Goal: Task Accomplishment & Management: Manage account settings

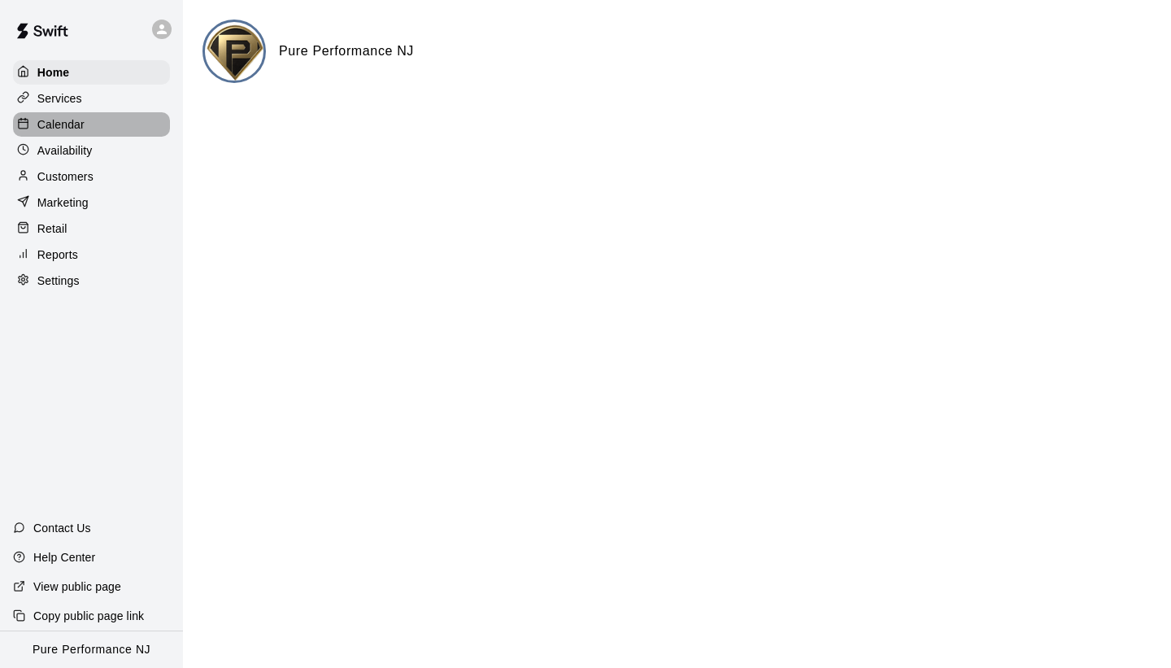
click at [91, 121] on div "Calendar" at bounding box center [91, 124] width 157 height 24
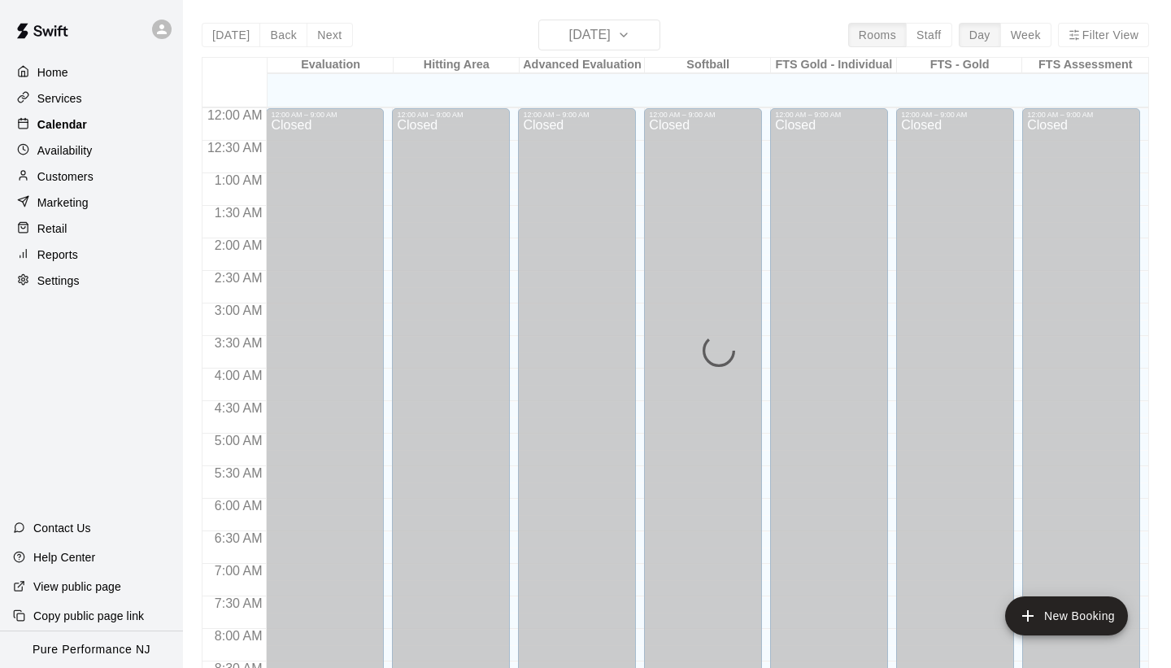
scroll to position [602, 0]
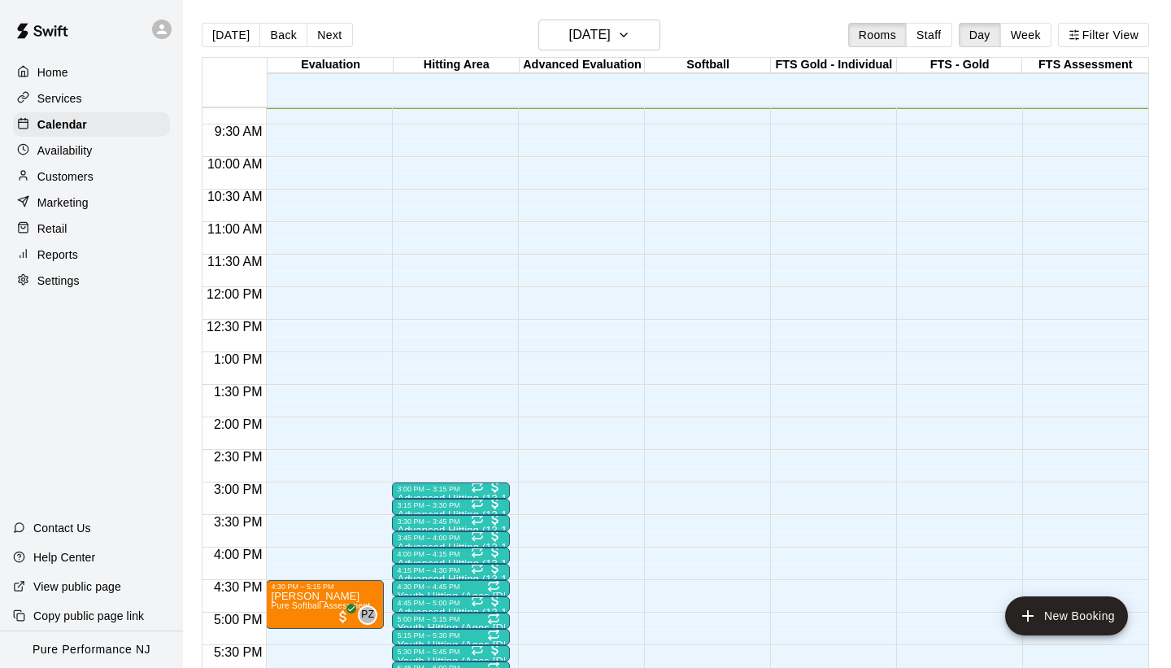
click at [152, 329] on div "Home Services Calendar Availability Customers Marketing Retail Reports Settings…" at bounding box center [91, 334] width 183 height 668
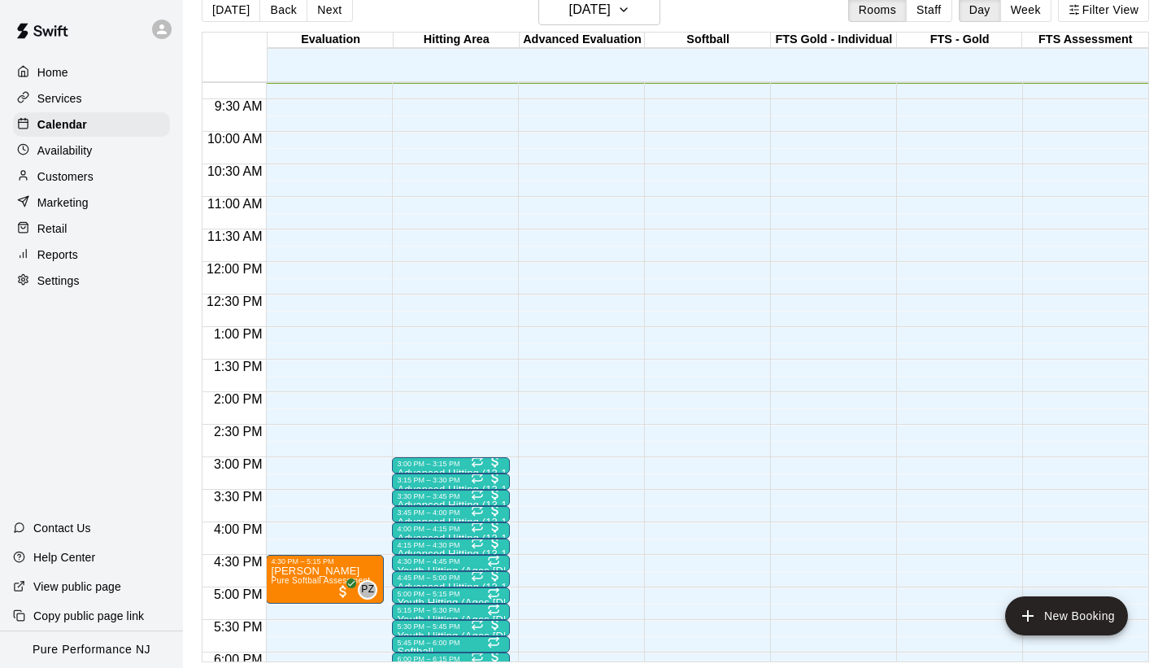
scroll to position [26, 0]
click at [100, 252] on div "Reports" at bounding box center [91, 254] width 157 height 24
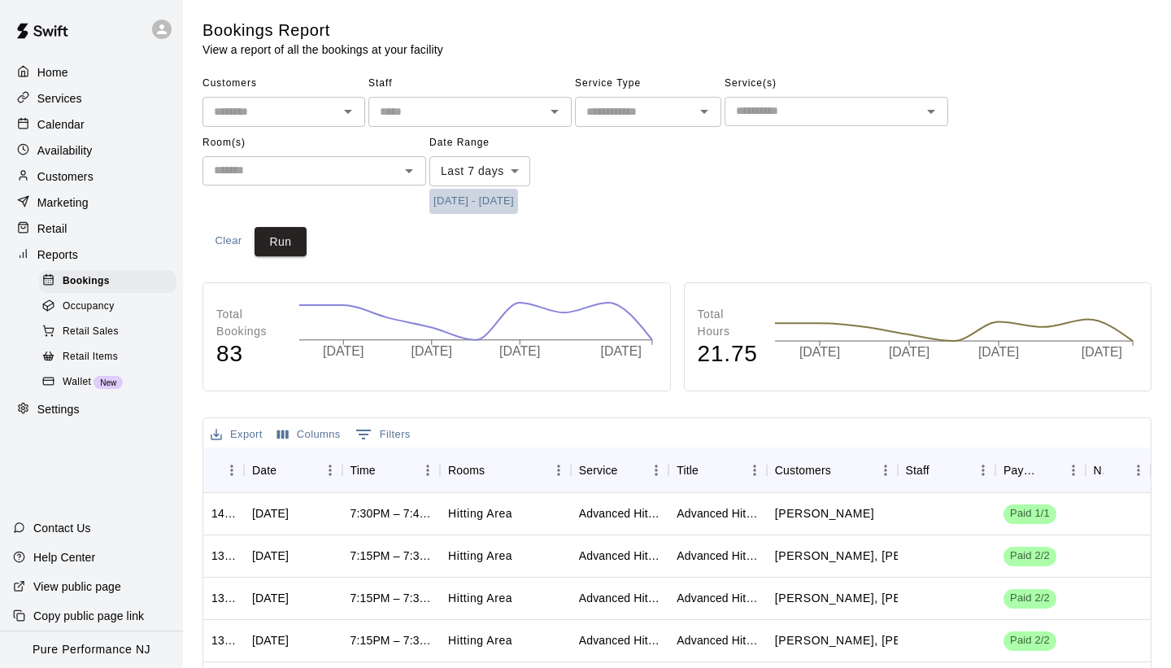
click at [450, 196] on button "[DATE] - [DATE]" at bounding box center [473, 201] width 89 height 25
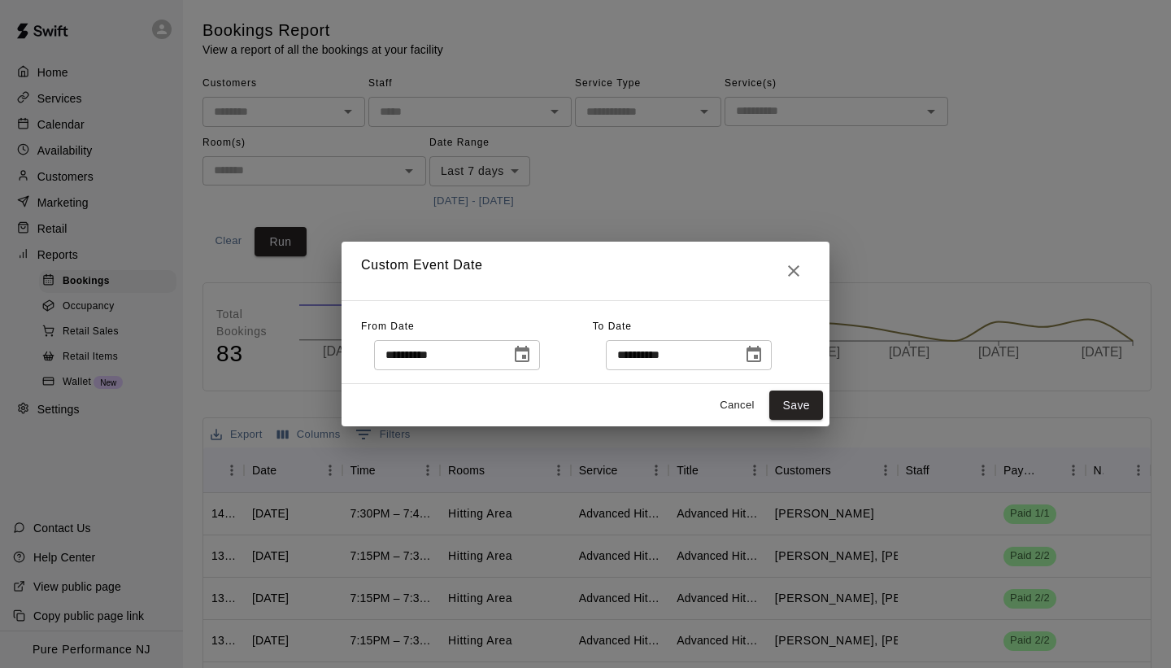
click at [520, 359] on icon "Choose date, selected date is Sep 3, 2025" at bounding box center [522, 354] width 15 height 16
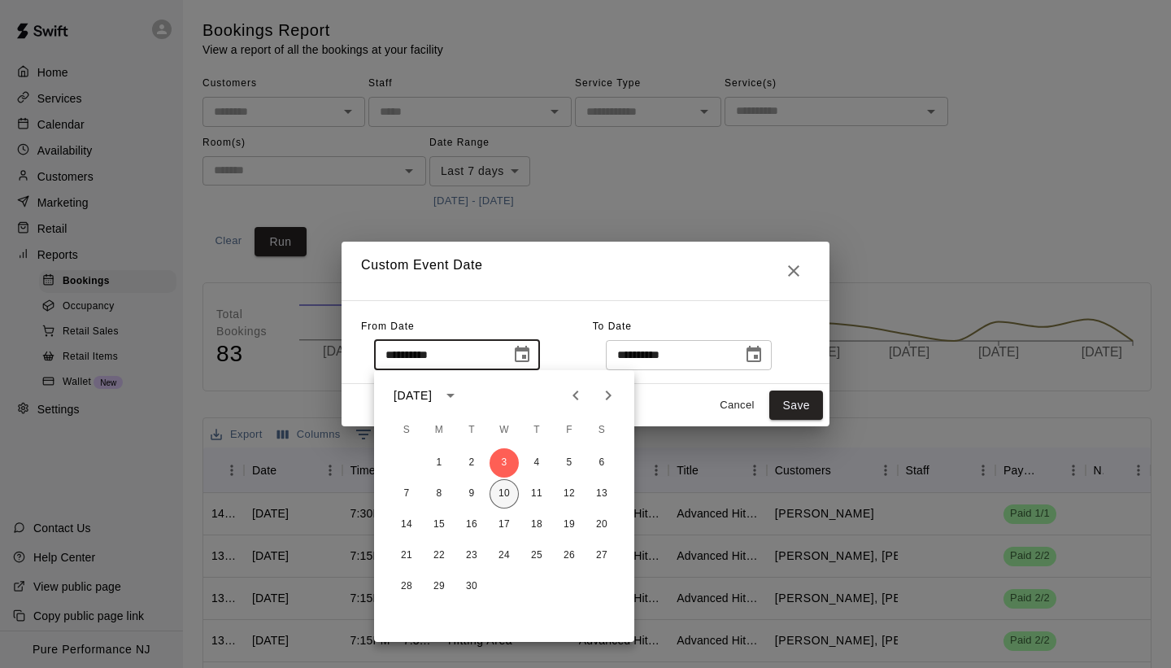
click at [508, 500] on button "10" at bounding box center [504, 493] width 29 height 29
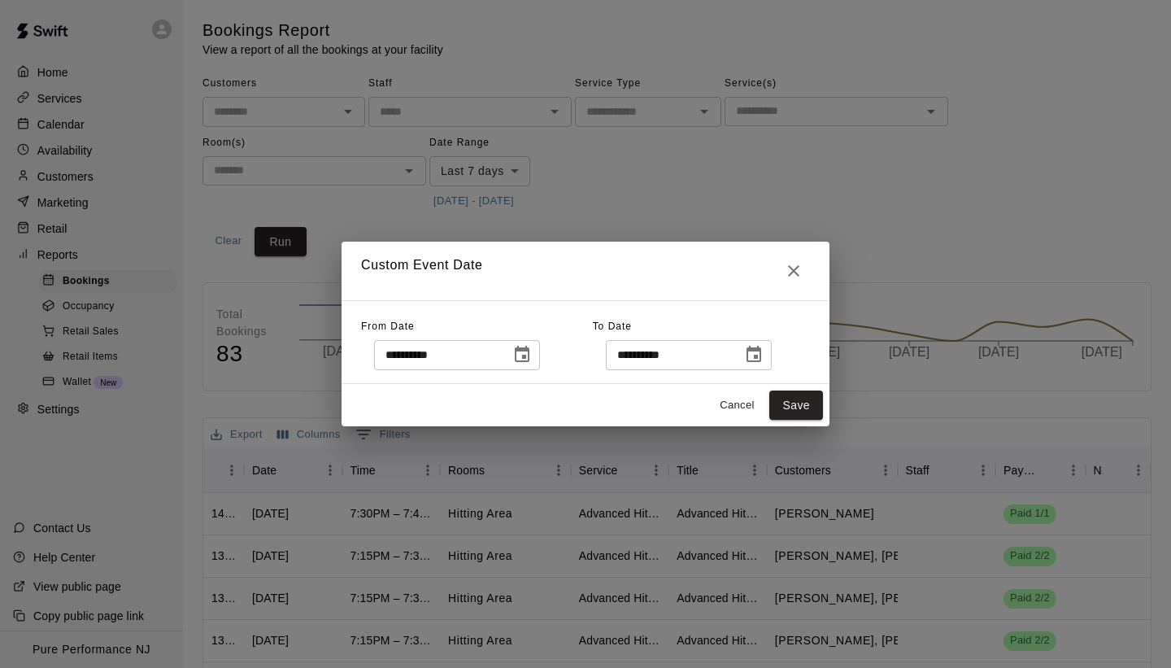
type input "**********"
click at [780, 401] on button "Save" at bounding box center [796, 405] width 54 height 30
type input "******"
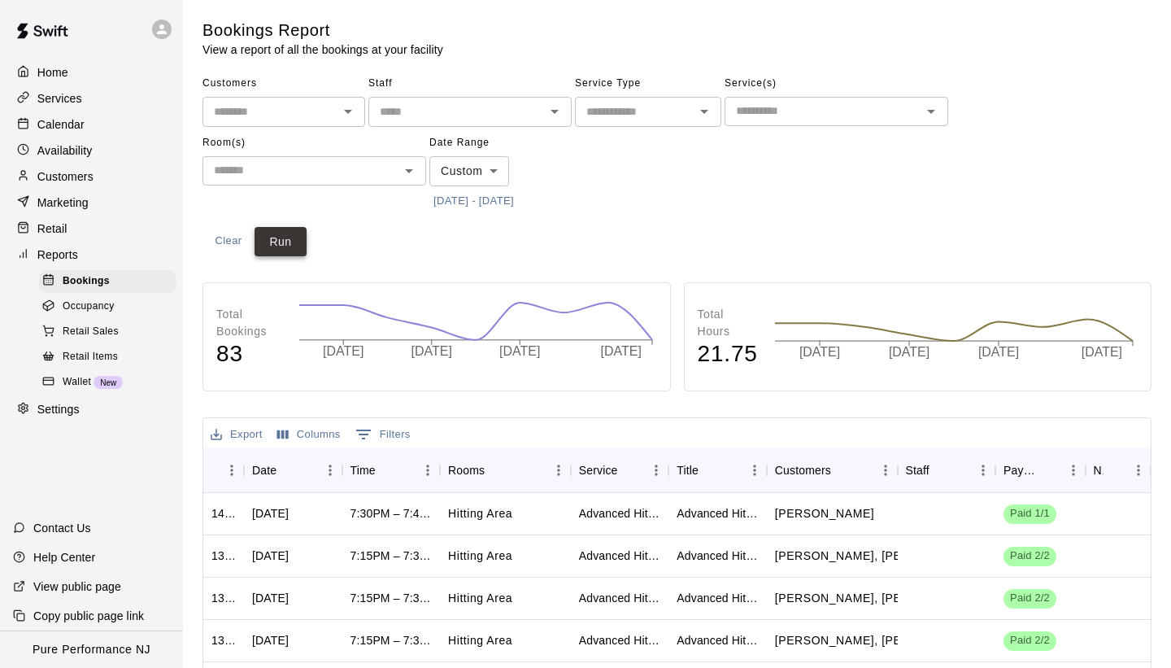
click at [290, 252] on button "Run" at bounding box center [281, 242] width 52 height 30
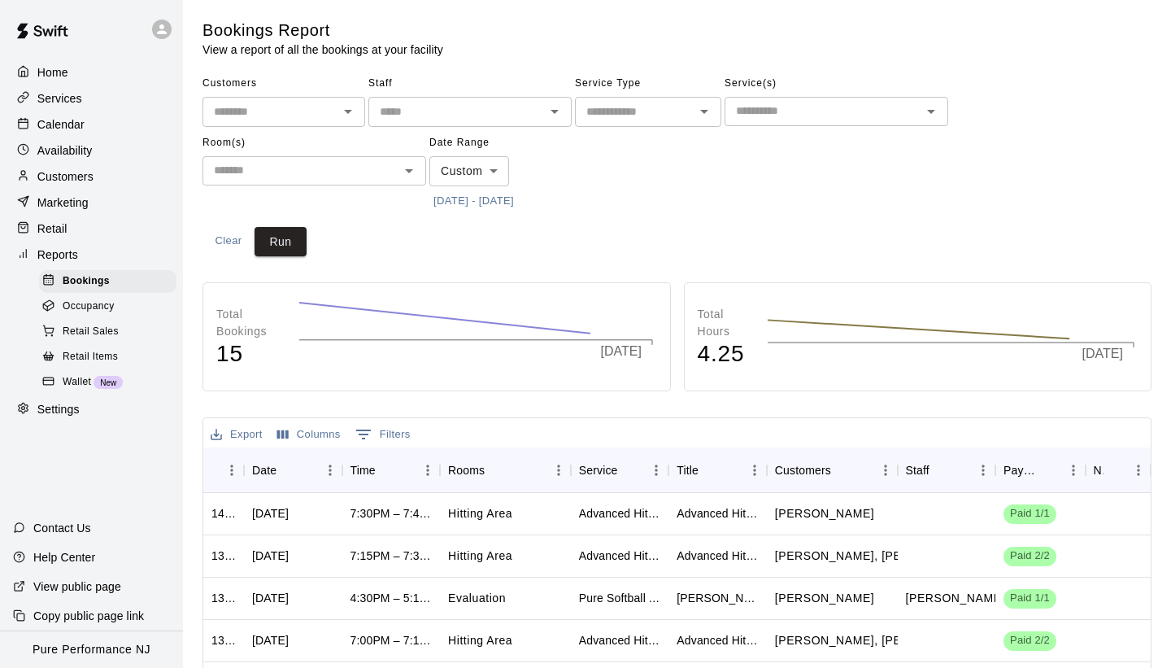
click at [641, 200] on div "Customers ​ Staff ​ Service Type ​ Service(s) ​ Room(s) ​ Date Range Custom ***…" at bounding box center [676, 142] width 949 height 143
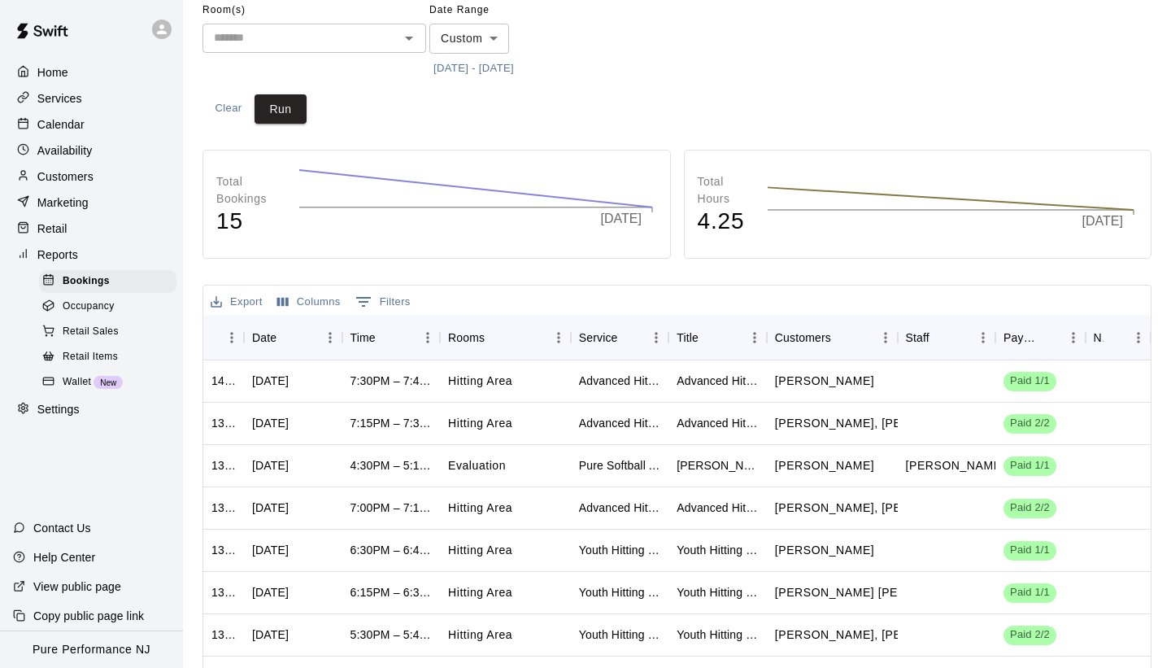
scroll to position [163, 0]
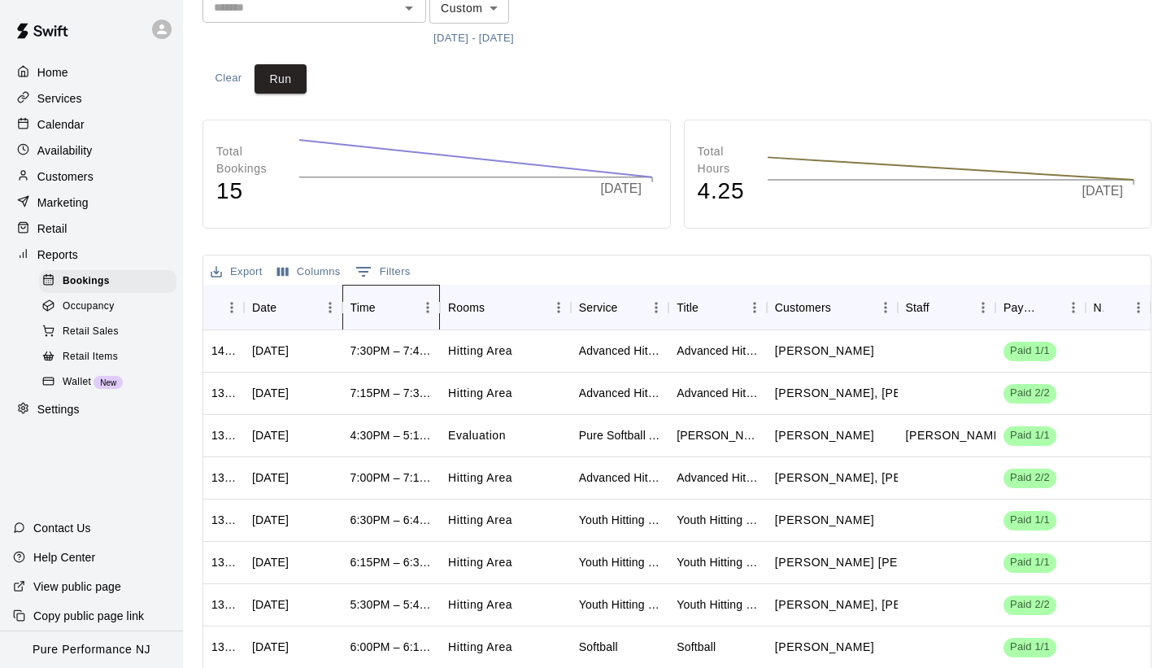
click at [358, 310] on div "Time" at bounding box center [362, 308] width 25 height 46
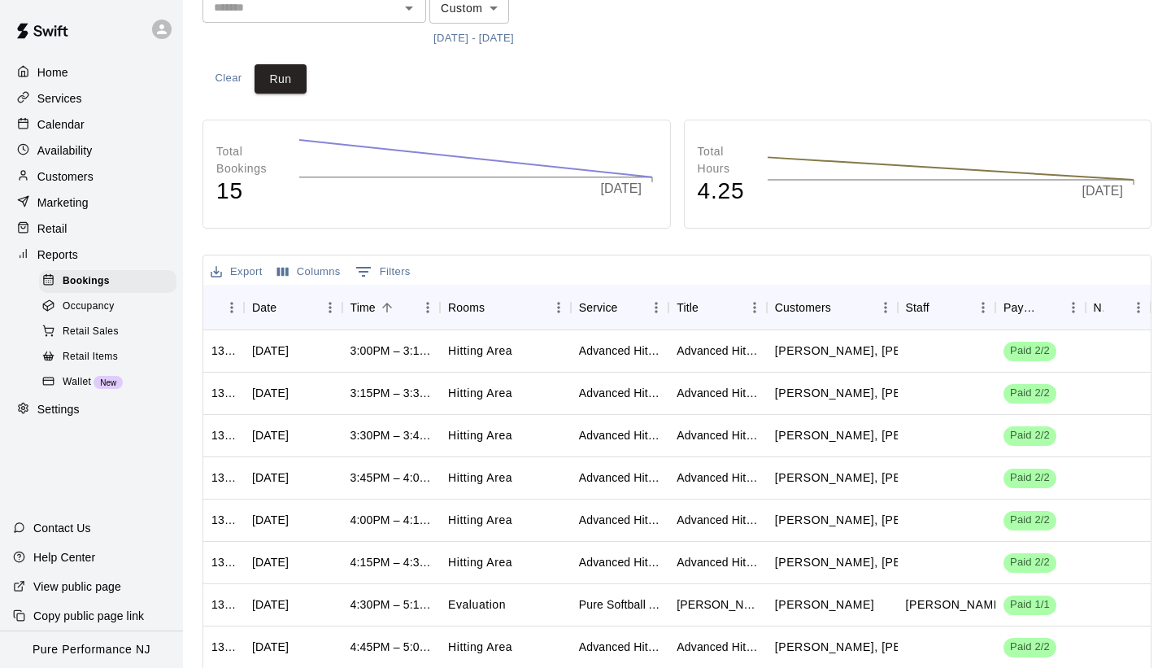
click at [511, 263] on div "Export Columns 0 Filters" at bounding box center [676, 269] width 947 height 29
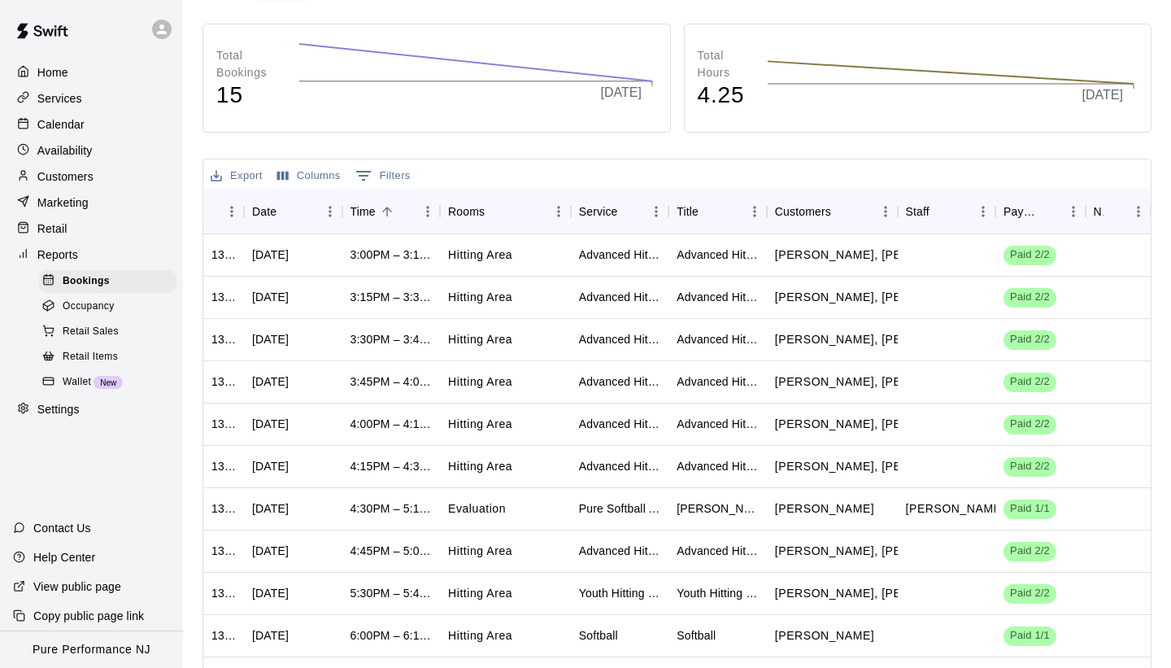
scroll to position [260, 0]
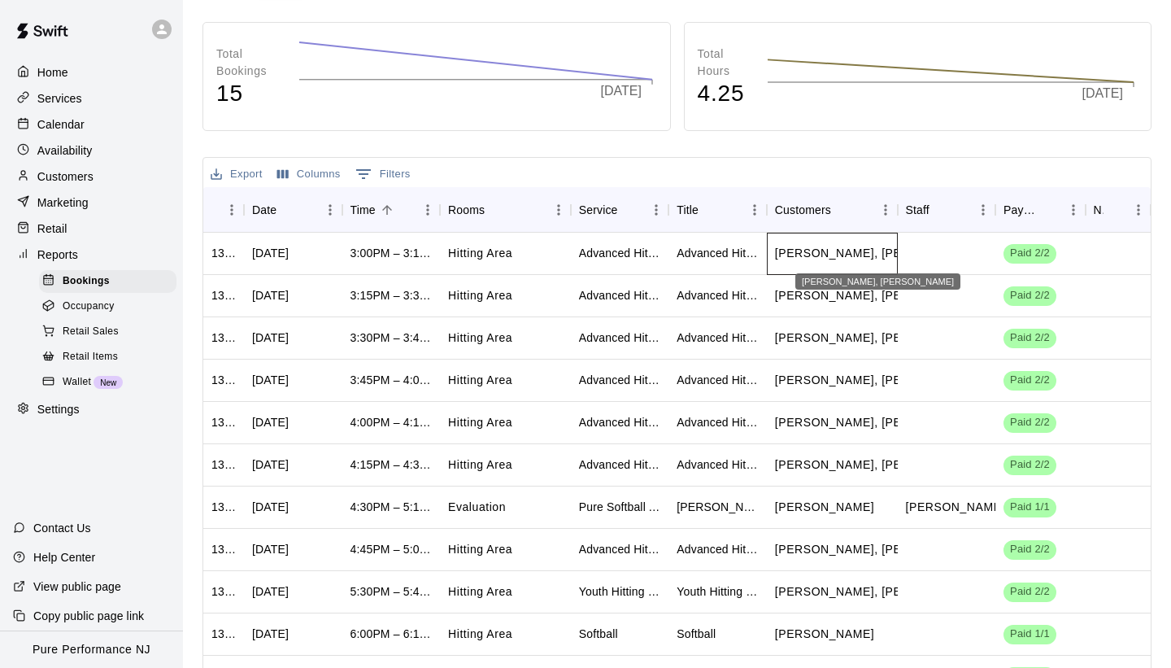
click at [862, 245] on p "[PERSON_NAME], [PERSON_NAME]" at bounding box center [878, 253] width 207 height 17
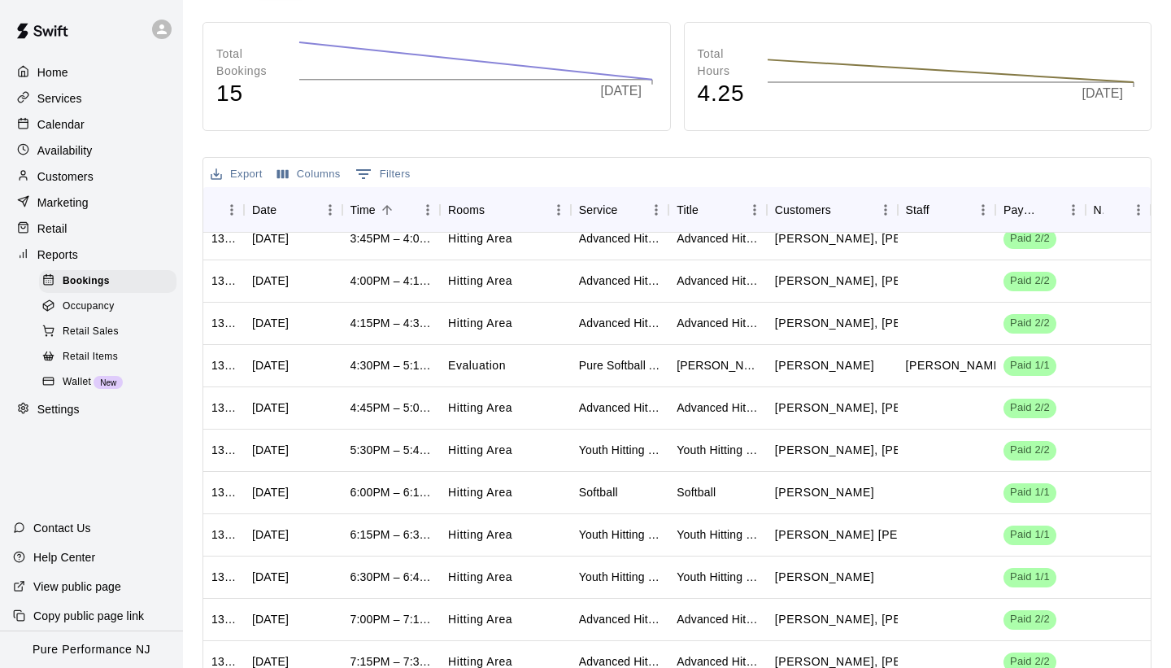
scroll to position [184, 0]
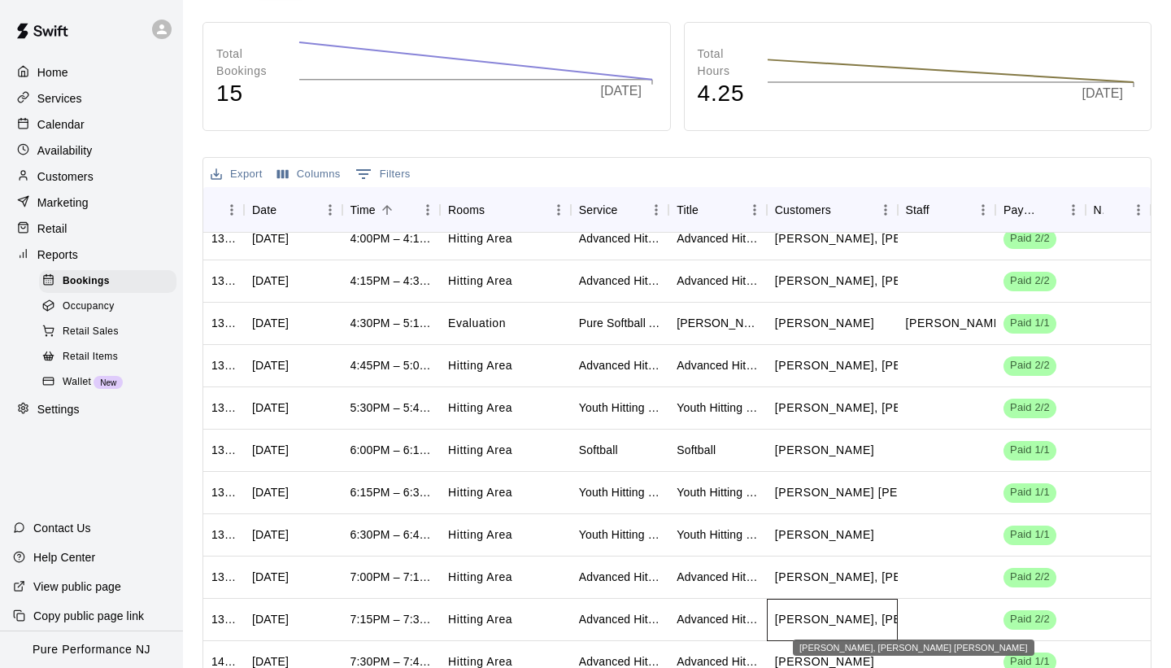
click at [862, 620] on p "[PERSON_NAME], [PERSON_NAME] [PERSON_NAME]" at bounding box center [930, 619] width 310 height 17
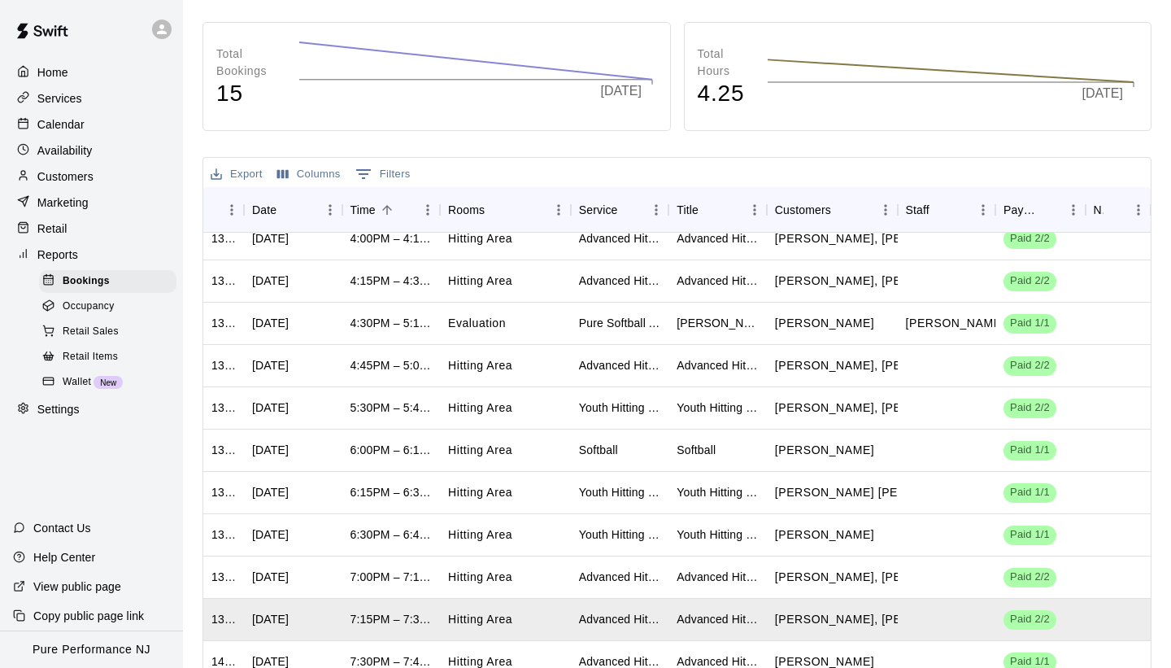
click at [76, 123] on p "Calendar" at bounding box center [60, 124] width 47 height 16
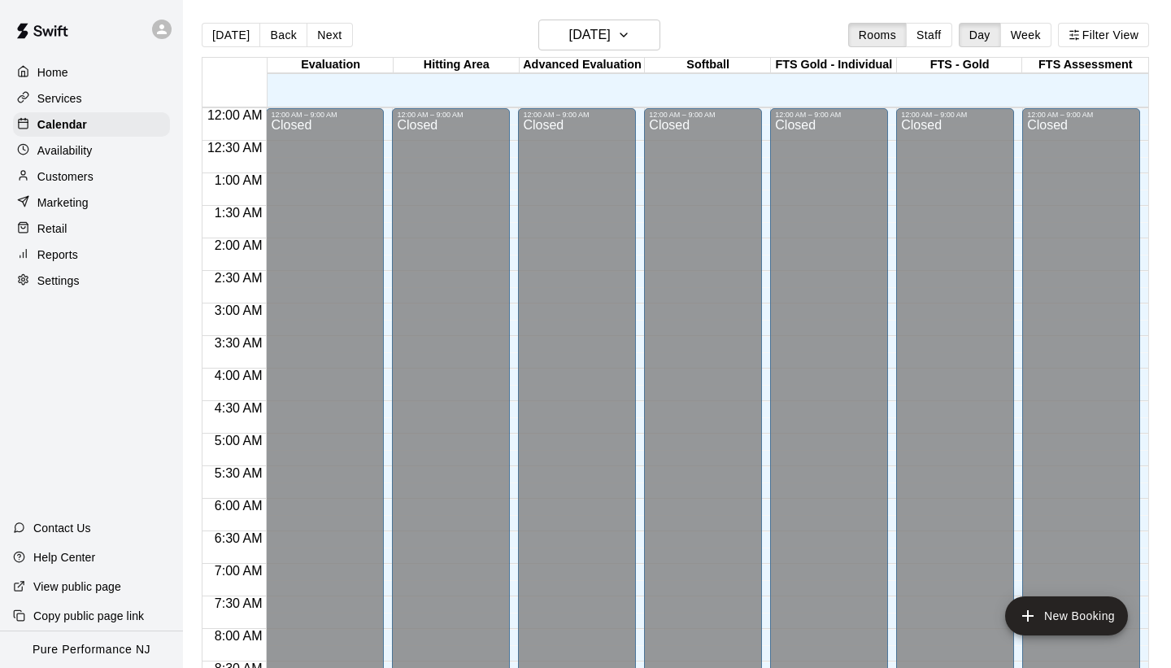
scroll to position [603, 0]
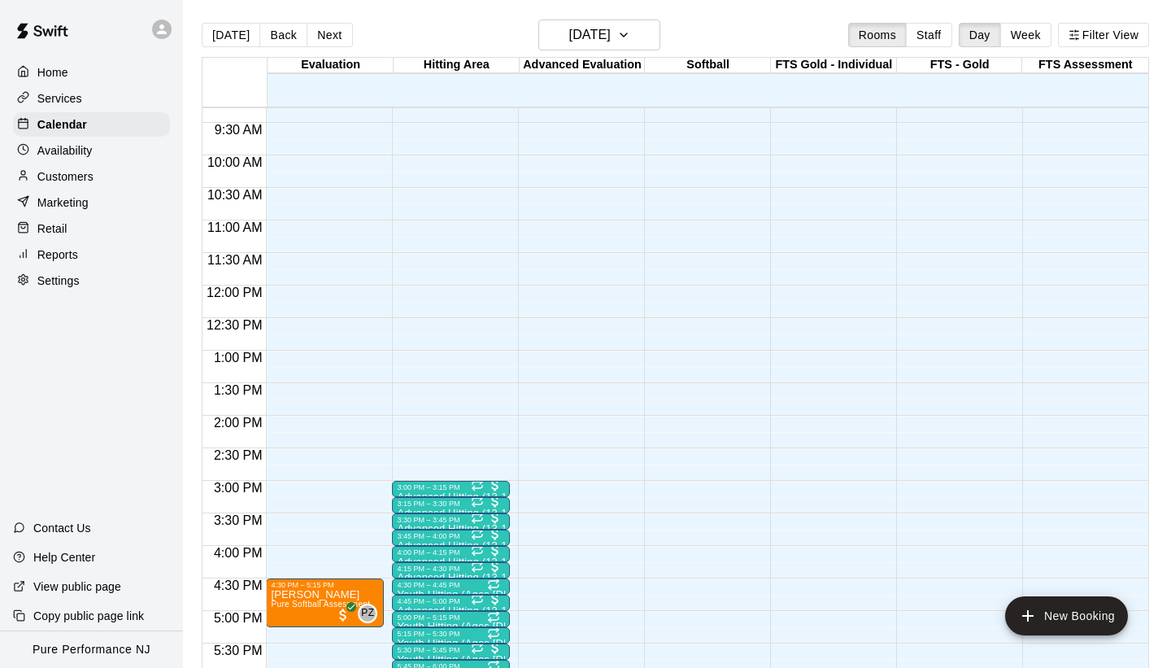
click at [1137, 358] on div "12:00 AM – 9:00 AM Closed 9:30 PM – 11:59 PM Closed" at bounding box center [1081, 285] width 118 height 1561
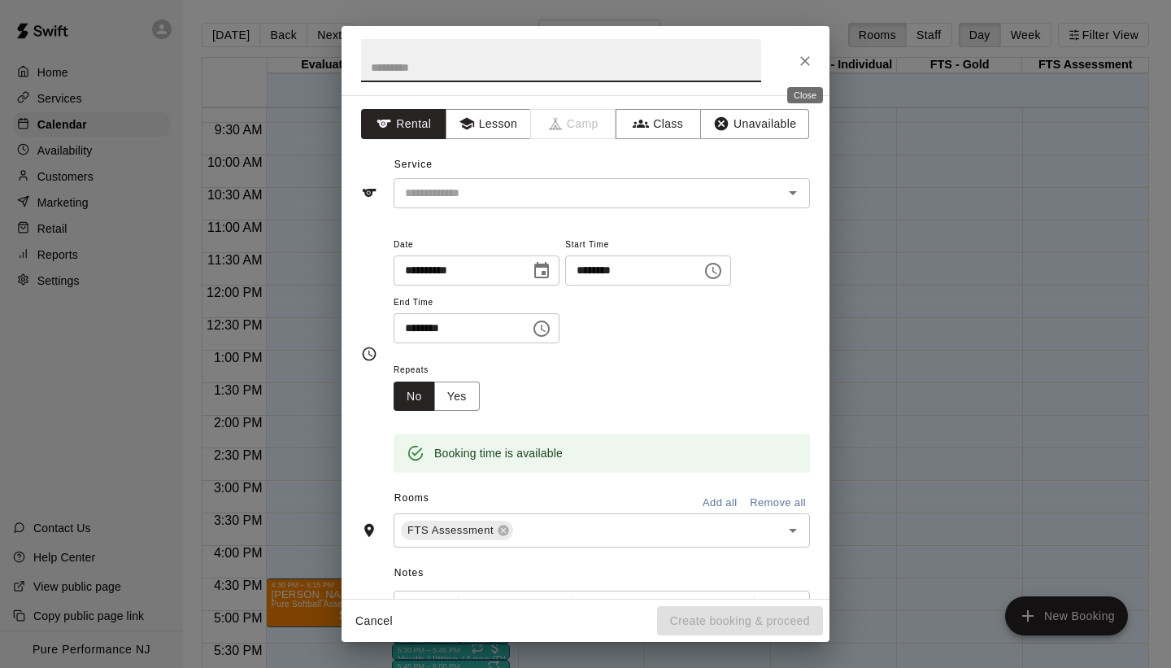
click at [807, 72] on button "Close" at bounding box center [804, 60] width 29 height 29
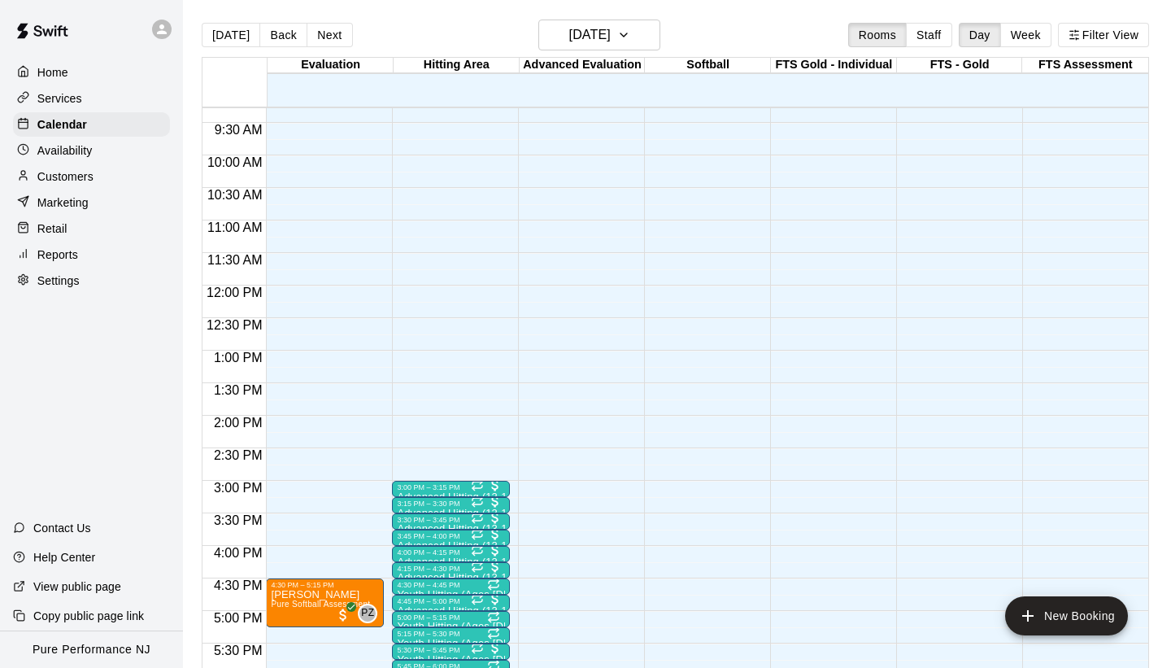
click at [1062, 427] on div "12:00 AM – 9:00 AM Closed 9:30 PM – 11:59 PM Closed" at bounding box center [1081, 285] width 118 height 1561
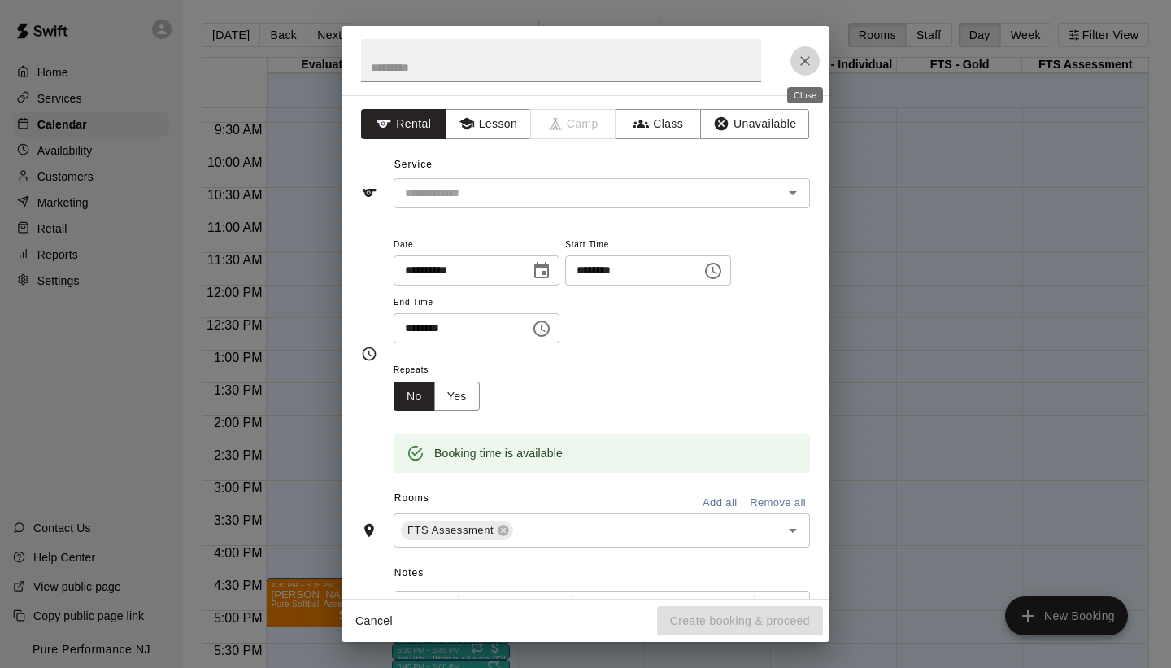
click at [814, 67] on button "Close" at bounding box center [804, 60] width 29 height 29
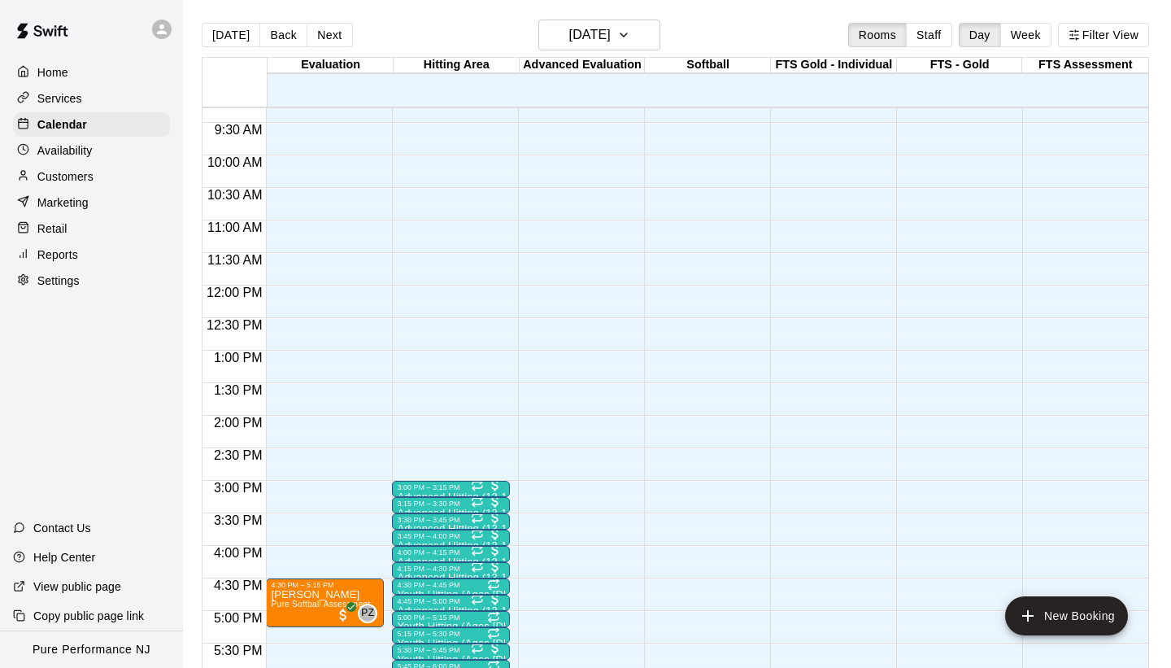
click at [1144, 438] on div at bounding box center [1085, 440] width 125 height 16
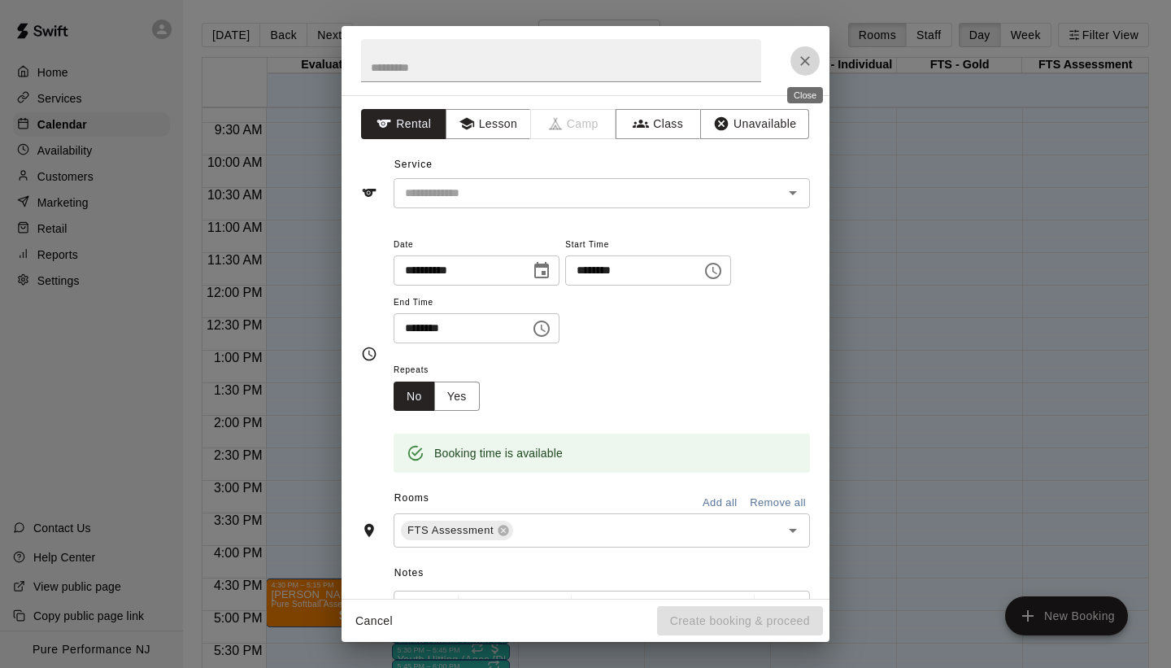
click at [797, 53] on icon "Close" at bounding box center [805, 61] width 16 height 16
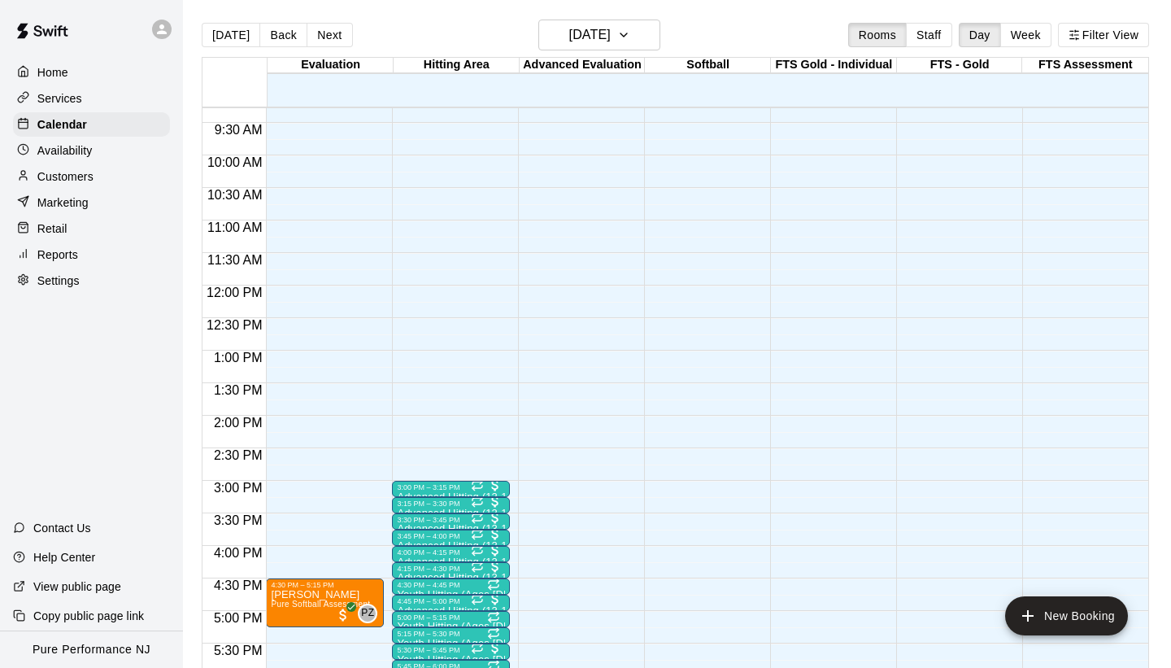
scroll to position [26, 0]
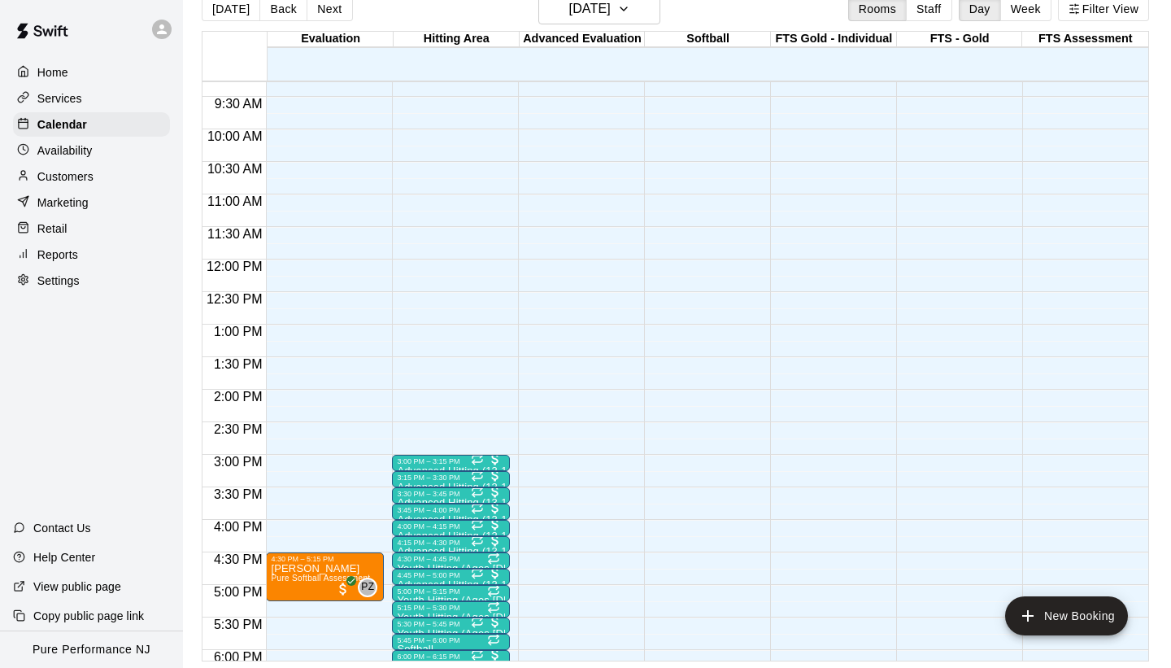
click at [1164, 483] on main "[DATE] Back [DATE][DATE] Rooms Staff Day Week Filter View Evaluation 10 Wed Hit…" at bounding box center [676, 327] width 975 height 668
click at [1147, 259] on div at bounding box center [1085, 267] width 125 height 16
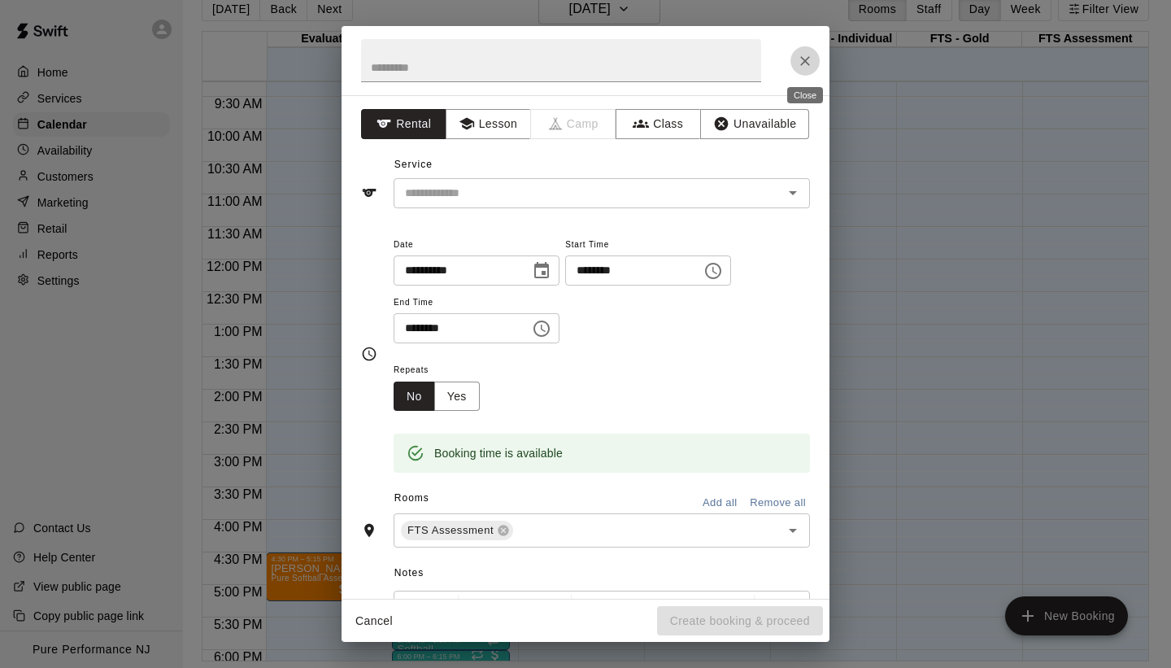
click at [807, 57] on icon "Close" at bounding box center [805, 61] width 16 height 16
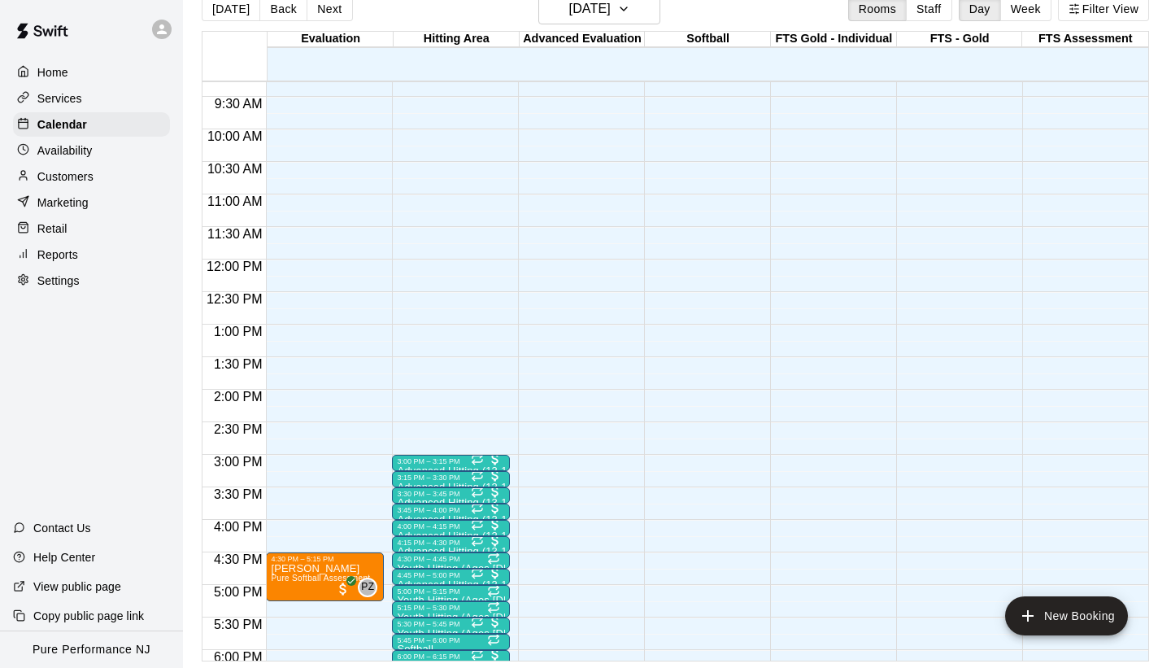
click at [1161, 396] on main "[DATE] Back [DATE][DATE] Rooms Staff Day Week Filter View Evaluation 10 Wed Hit…" at bounding box center [676, 327] width 975 height 668
click at [1103, 406] on div "12:00 AM – 9:00 AM Closed 9:30 PM – 11:59 PM Closed" at bounding box center [1081, 259] width 118 height 1561
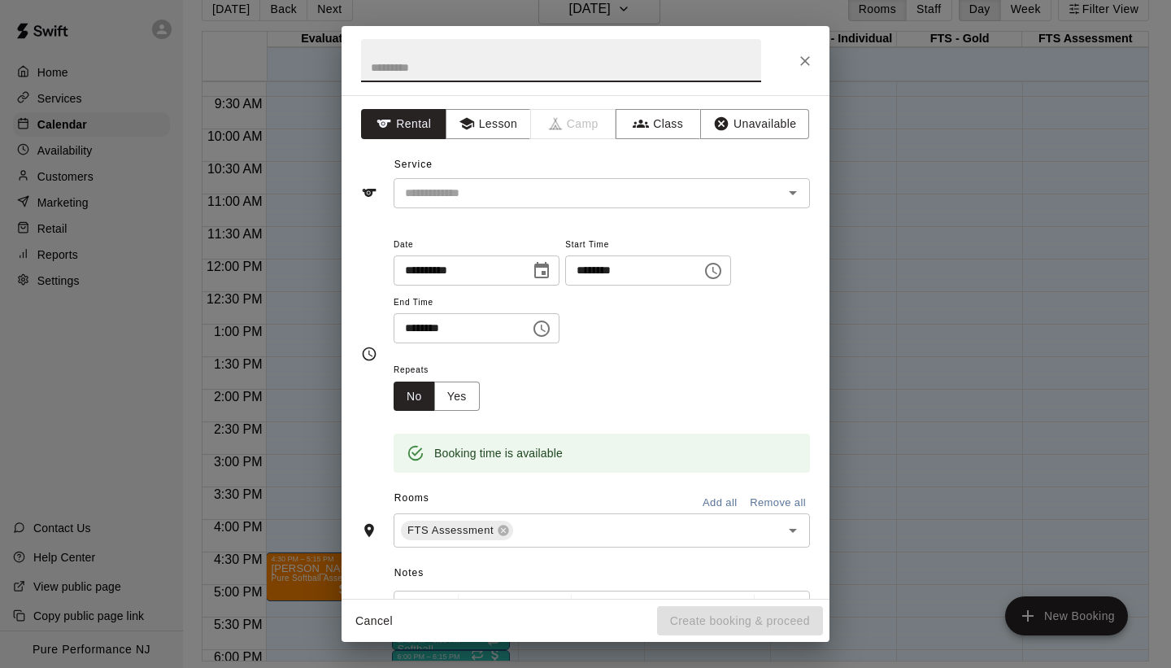
click at [805, 68] on button "Close" at bounding box center [804, 60] width 29 height 29
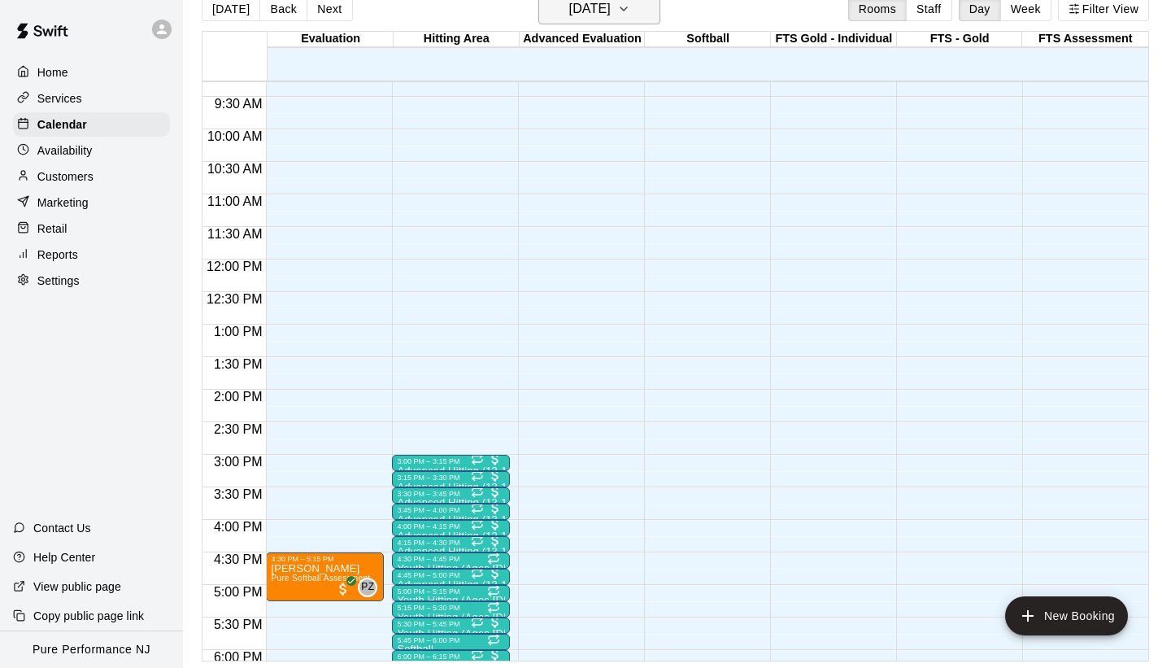
click at [611, 19] on h6 "[DATE]" at bounding box center [589, 9] width 41 height 23
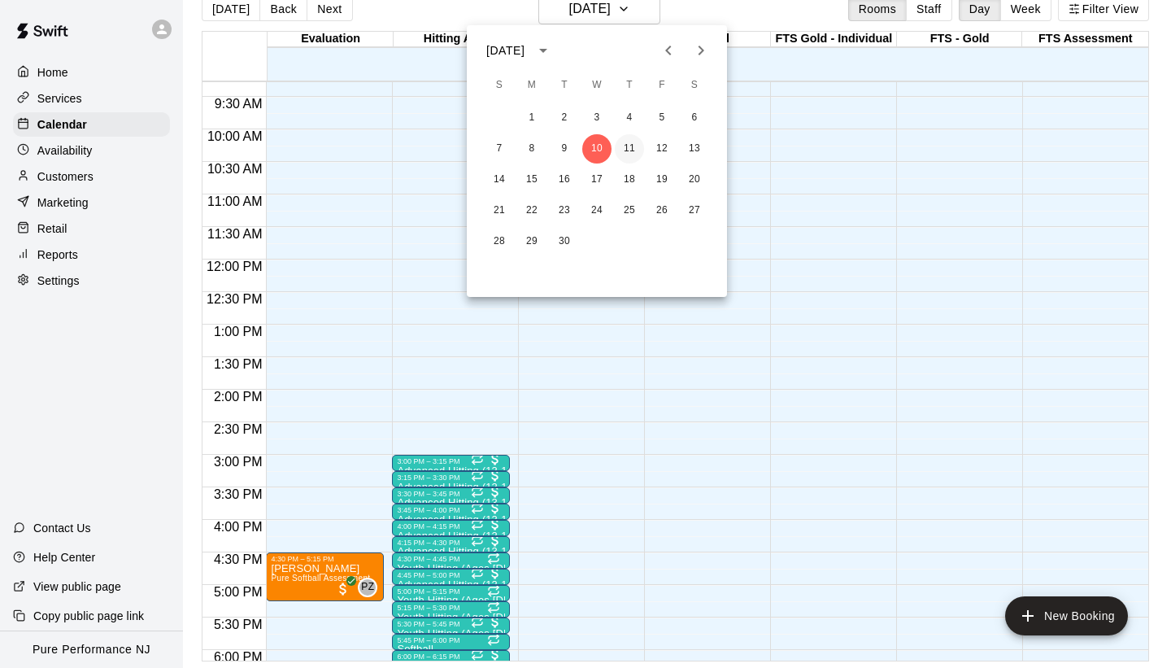
click at [630, 149] on button "11" at bounding box center [629, 148] width 29 height 29
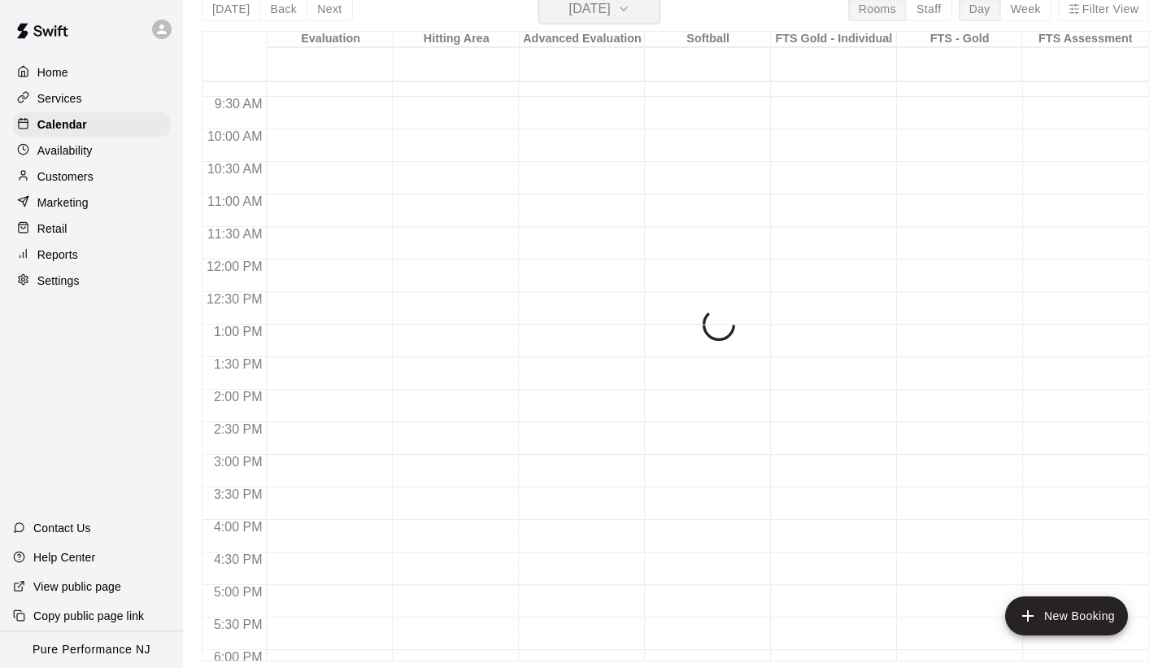
scroll to position [20, 0]
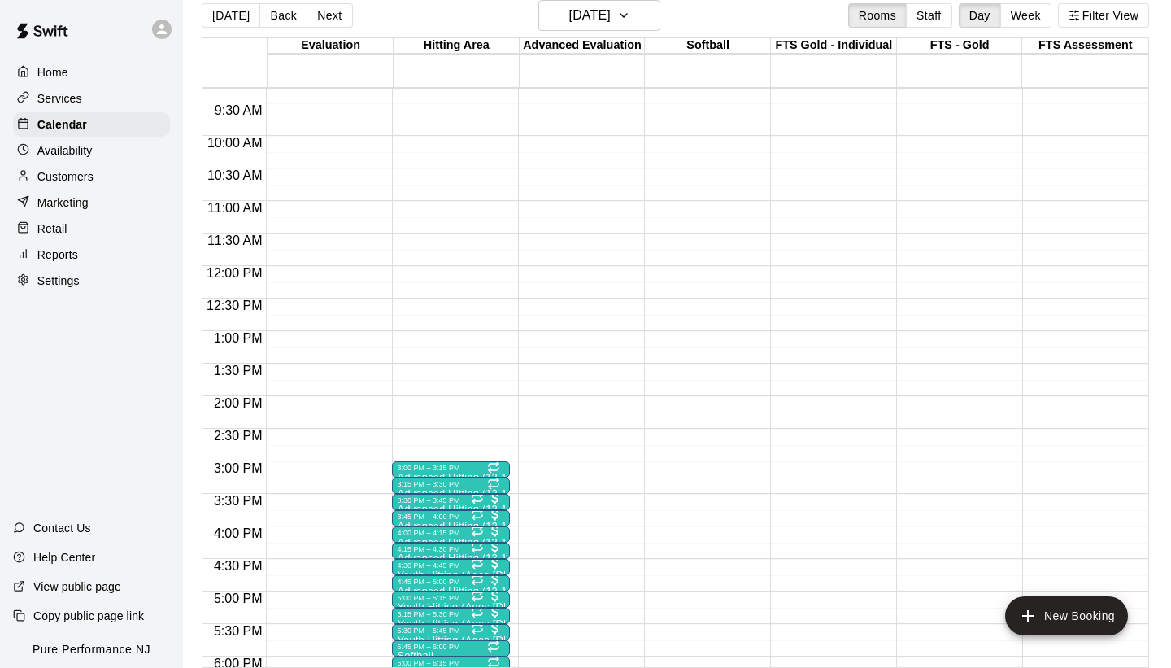
click at [163, 489] on div "Home Services Calendar Availability Customers Marketing Retail Reports Settings…" at bounding box center [91, 334] width 183 height 668
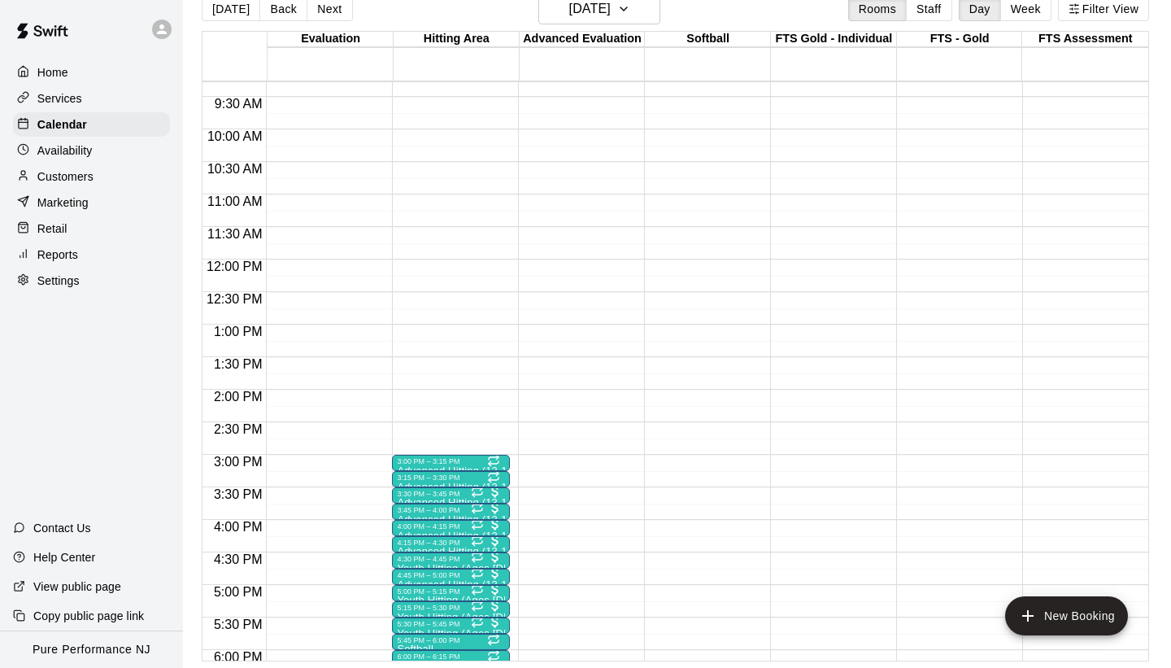
click at [1091, 544] on div "12:00 AM – 9:00 AM Closed 9:30 PM – 11:59 PM Closed" at bounding box center [1081, 259] width 118 height 1561
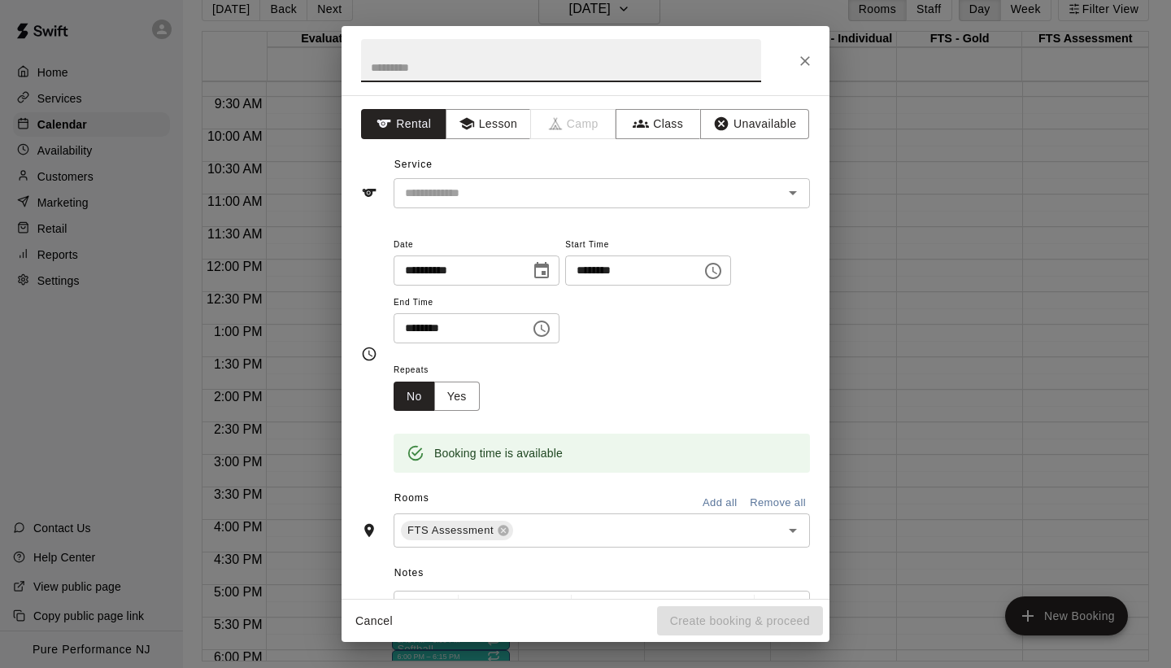
click at [815, 65] on button "Close" at bounding box center [804, 60] width 29 height 29
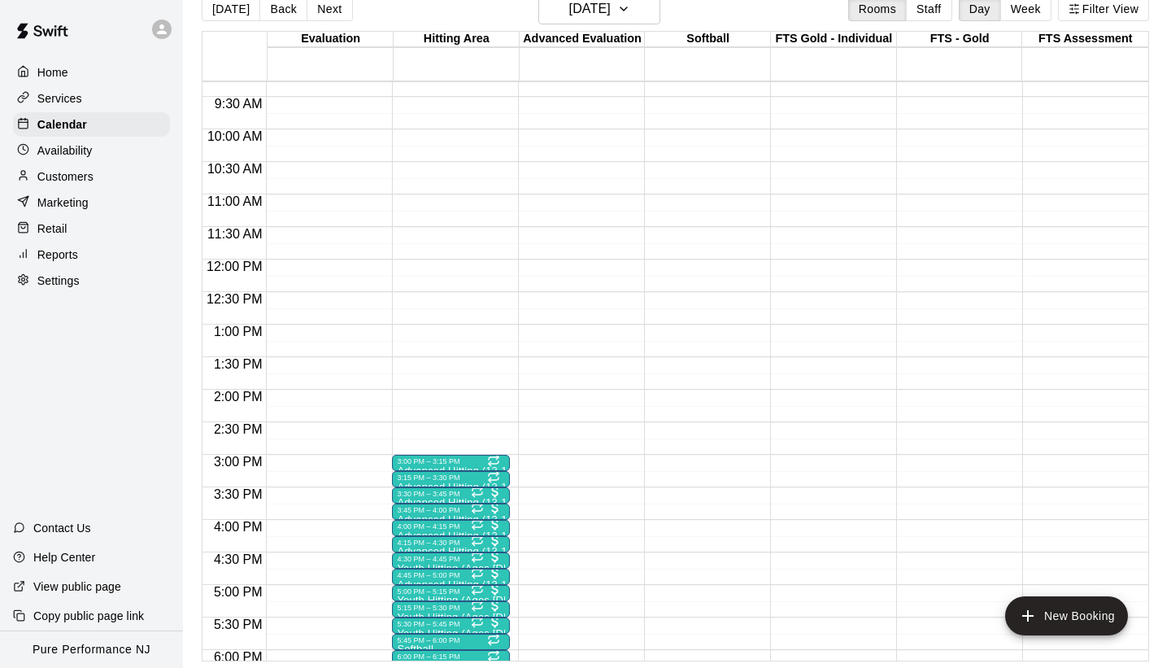
click at [1143, 450] on div at bounding box center [1085, 446] width 125 height 16
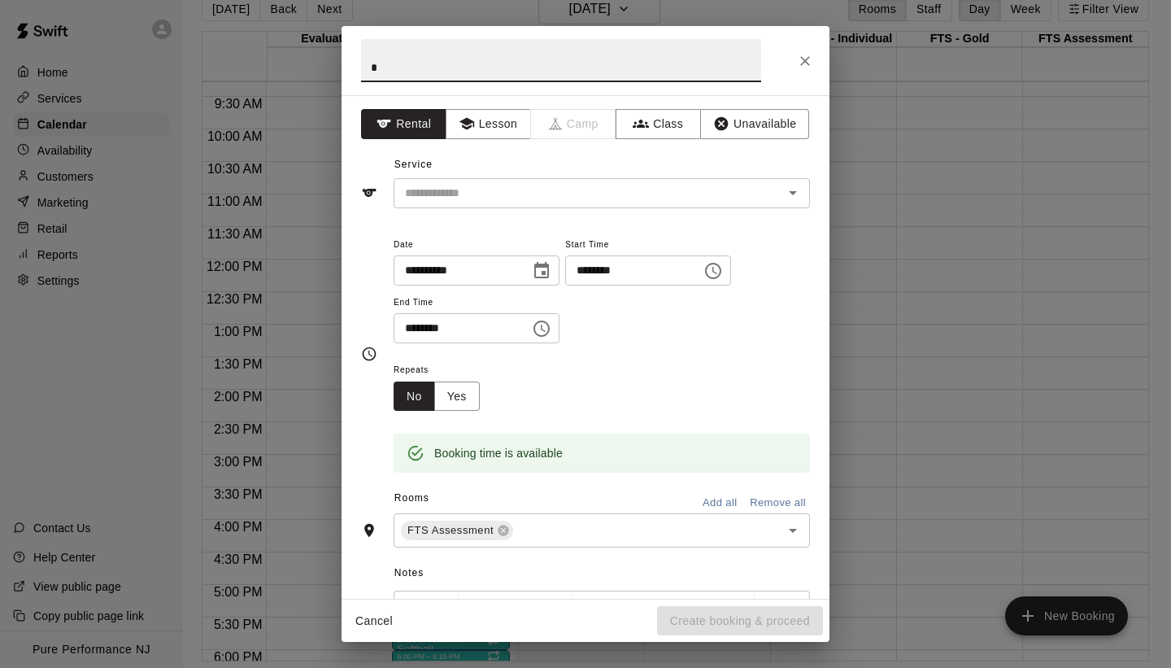
click at [807, 75] on div at bounding box center [586, 60] width 488 height 69
click at [805, 64] on icon "Close" at bounding box center [805, 61] width 16 height 16
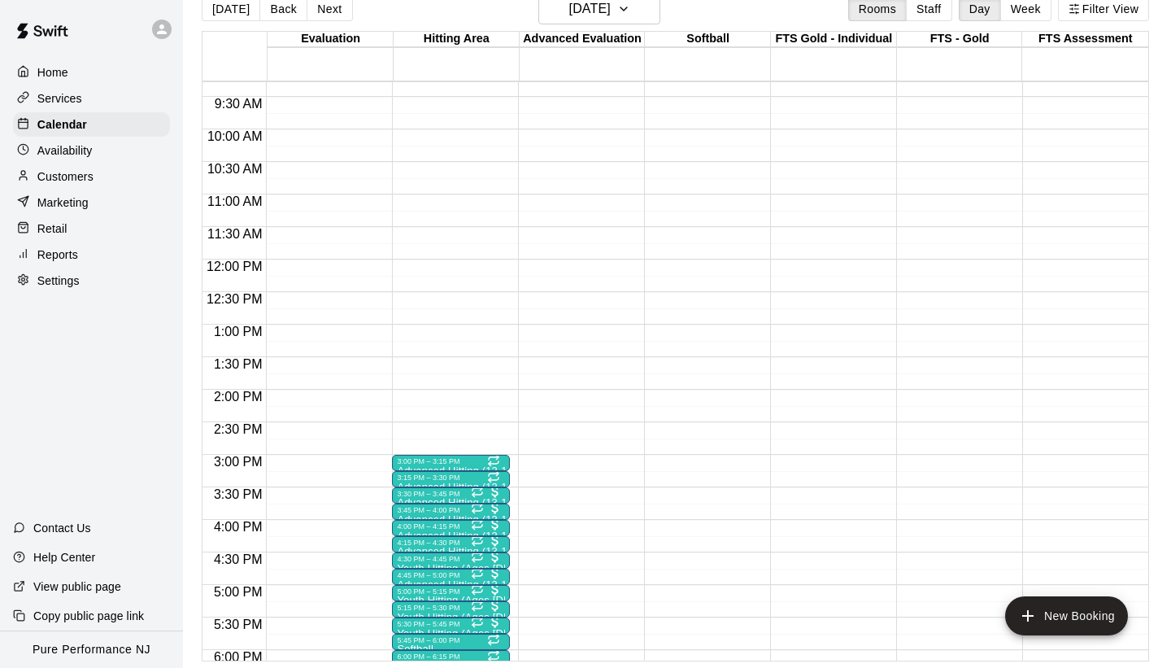
click at [1082, 473] on div "12:00 AM – 9:00 AM Closed 9:30 PM – 11:59 PM Closed" at bounding box center [1081, 259] width 118 height 1561
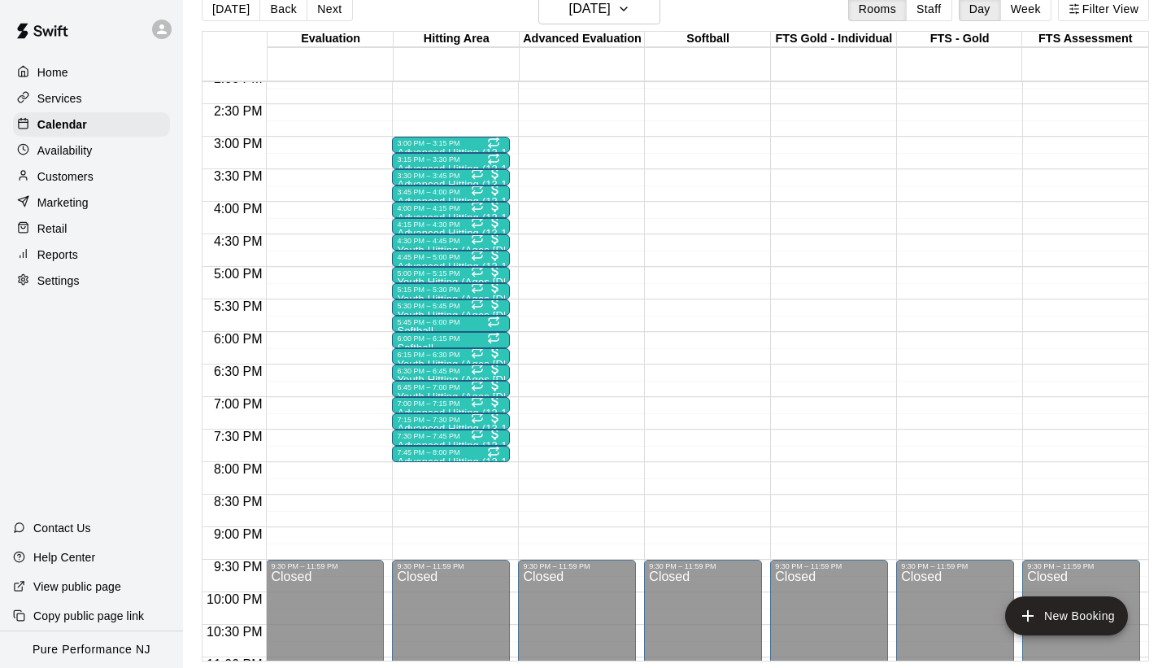
scroll to position [919, 0]
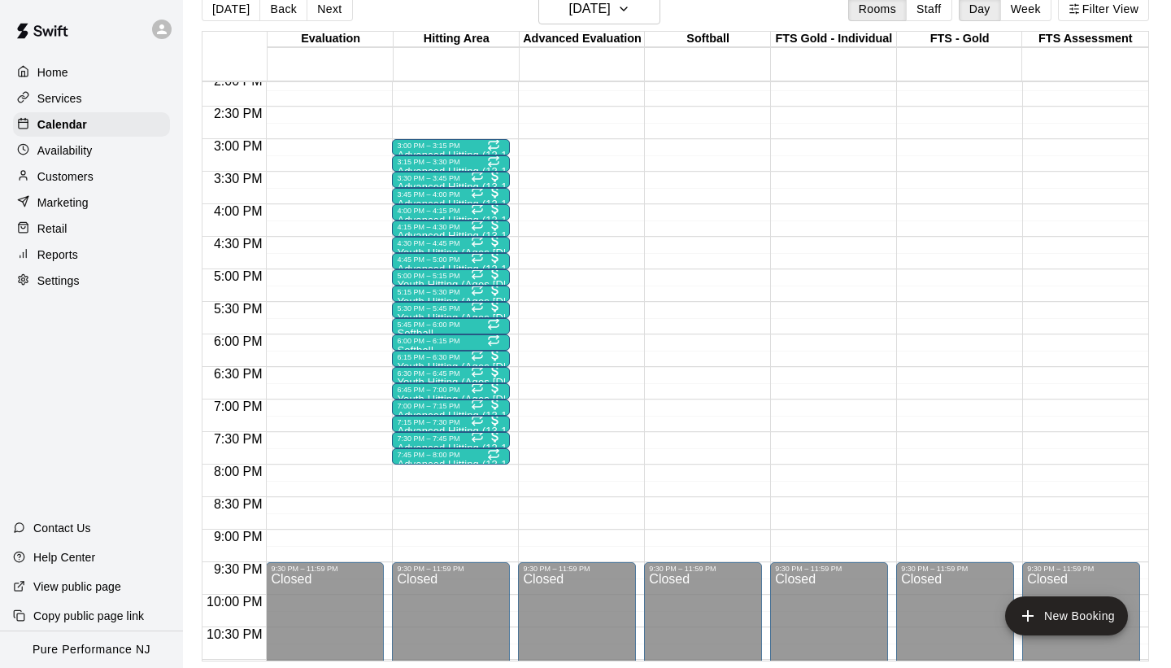
click at [82, 173] on p "Customers" at bounding box center [65, 176] width 56 height 16
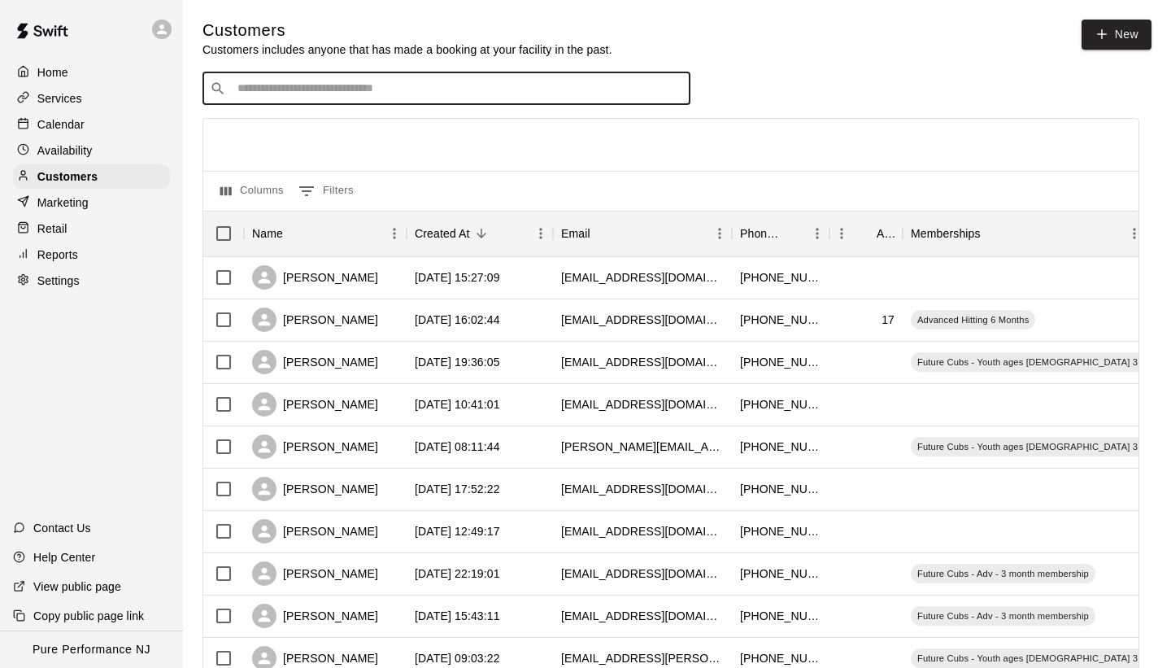
click at [400, 94] on input "Search customers by name or email" at bounding box center [458, 89] width 450 height 16
type input "**********"
click at [384, 133] on div "[PERSON_NAME] [EMAIL_ADDRESS][DOMAIN_NAME]" at bounding box center [462, 131] width 429 height 35
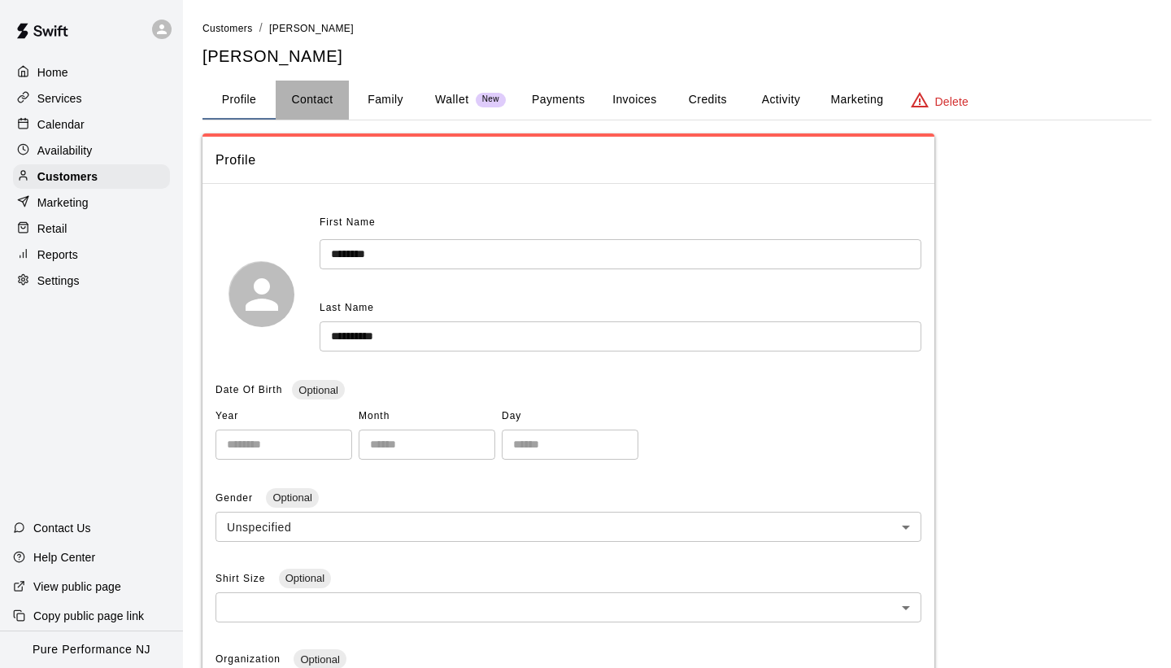
click at [333, 108] on button "Contact" at bounding box center [312, 100] width 73 height 39
select select "**"
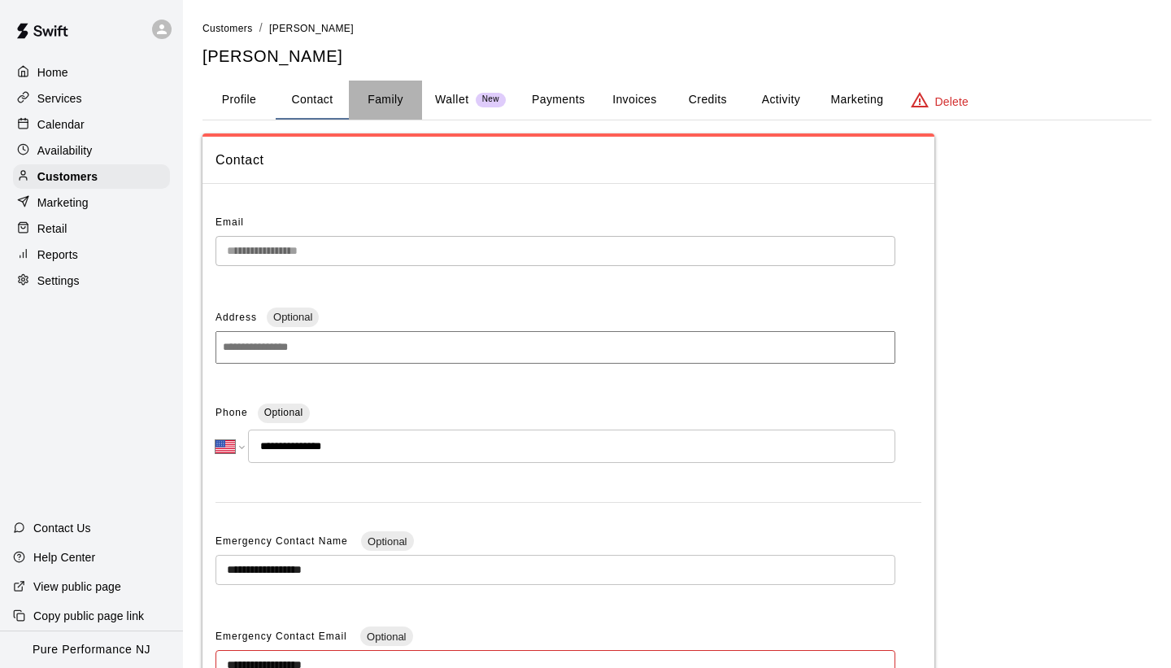
click at [379, 105] on button "Family" at bounding box center [385, 100] width 73 height 39
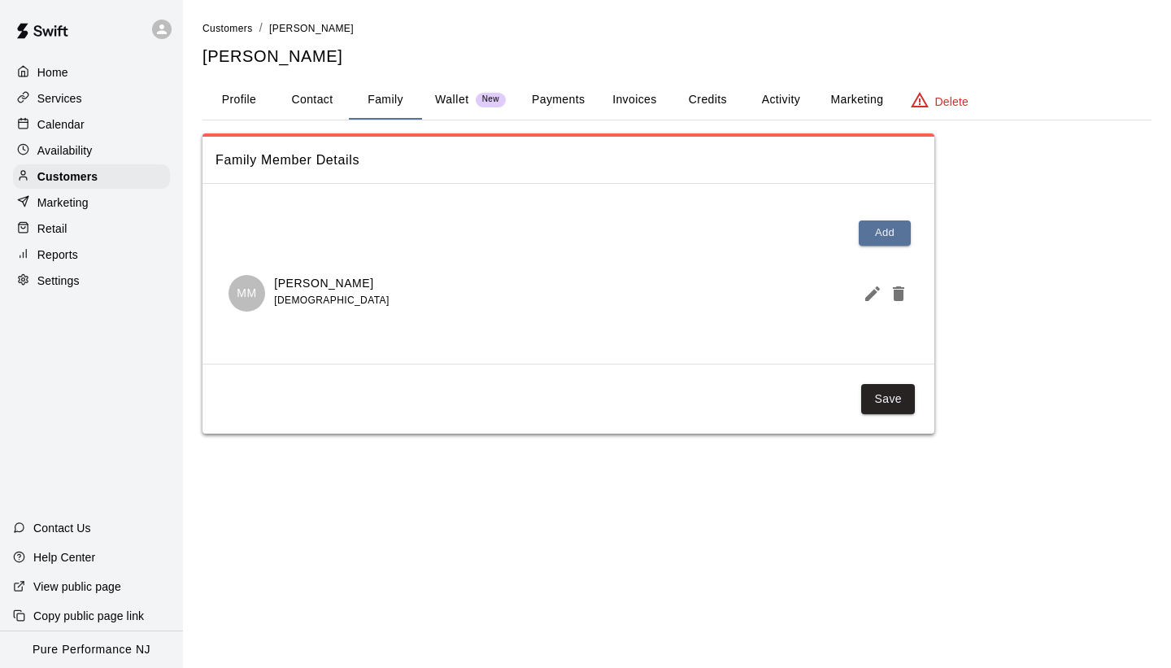
click at [320, 104] on button "Contact" at bounding box center [312, 100] width 73 height 39
select select "**"
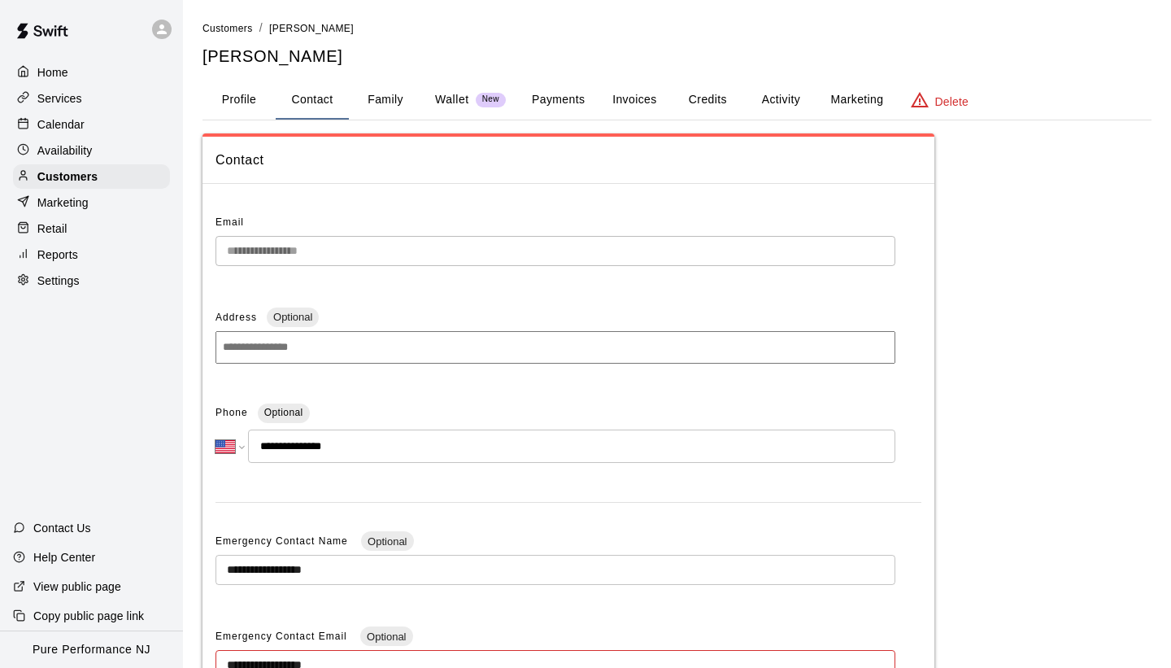
click at [377, 213] on div "Email" at bounding box center [555, 223] width 680 height 26
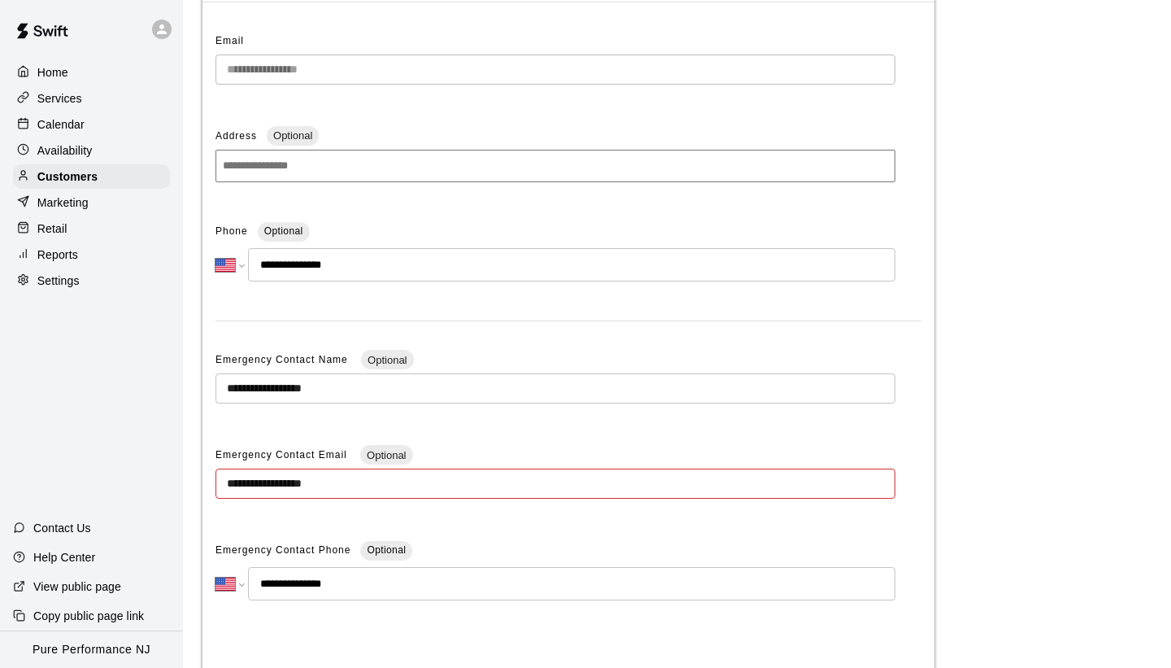
scroll to position [195, 0]
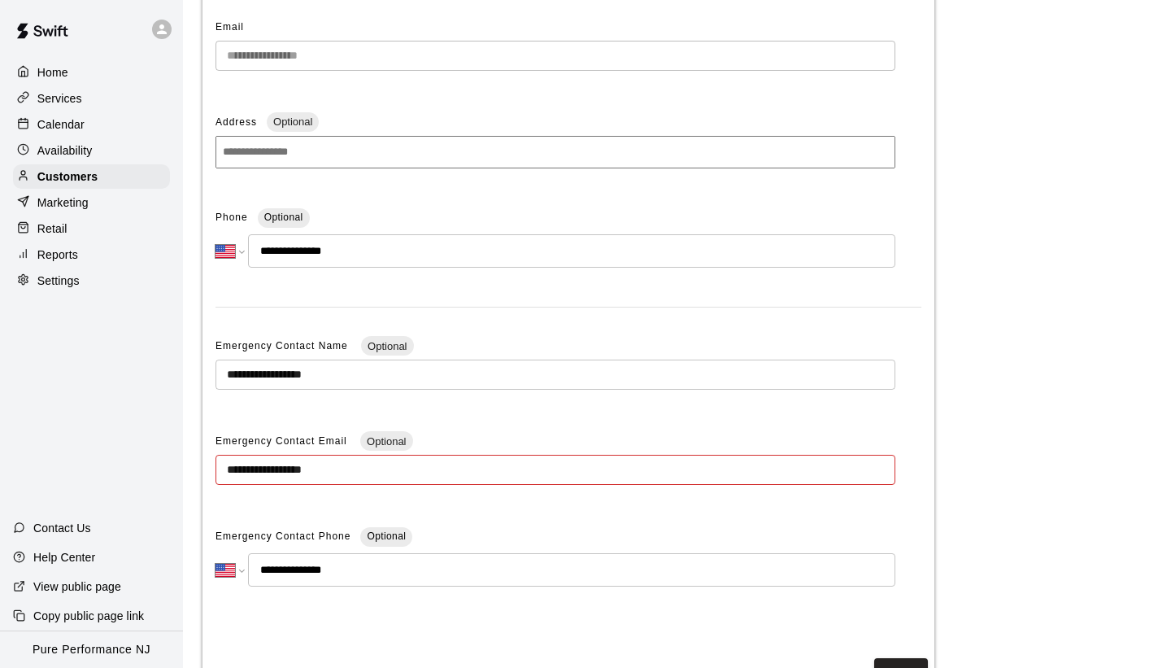
drag, startPoint x: 363, startPoint y: 251, endPoint x: 278, endPoint y: 256, distance: 84.7
click at [278, 256] on input "**********" at bounding box center [571, 250] width 647 height 33
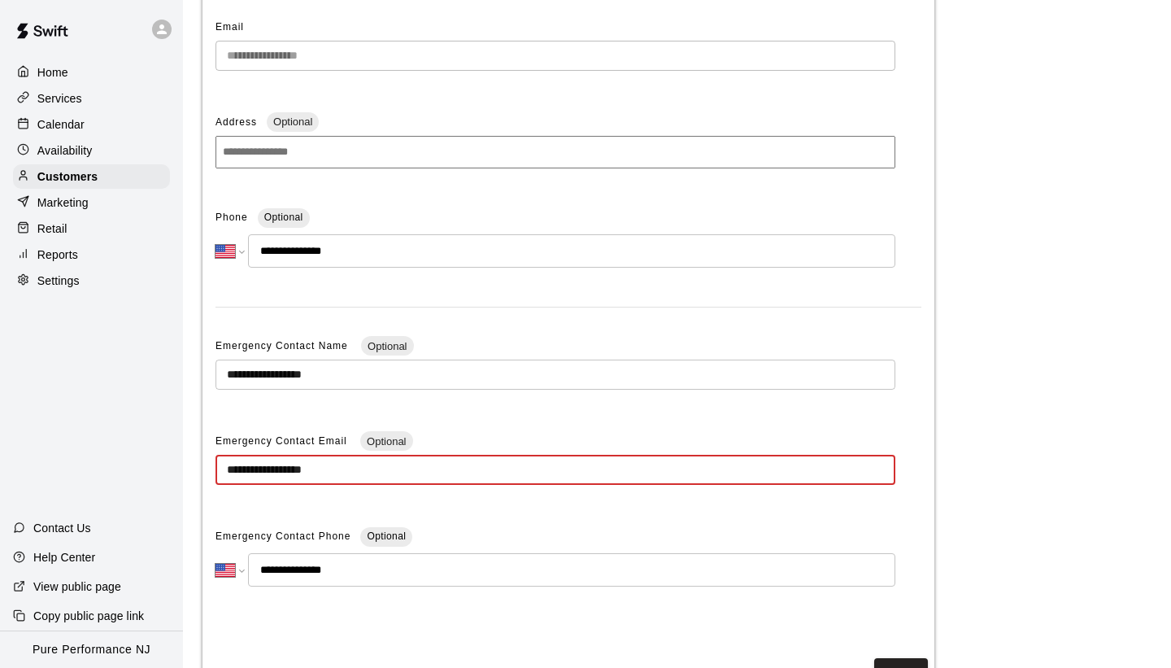
drag, startPoint x: 383, startPoint y: 472, endPoint x: 222, endPoint y: 472, distance: 161.0
click at [222, 472] on input "**********" at bounding box center [555, 470] width 680 height 30
